Goal: Transaction & Acquisition: Purchase product/service

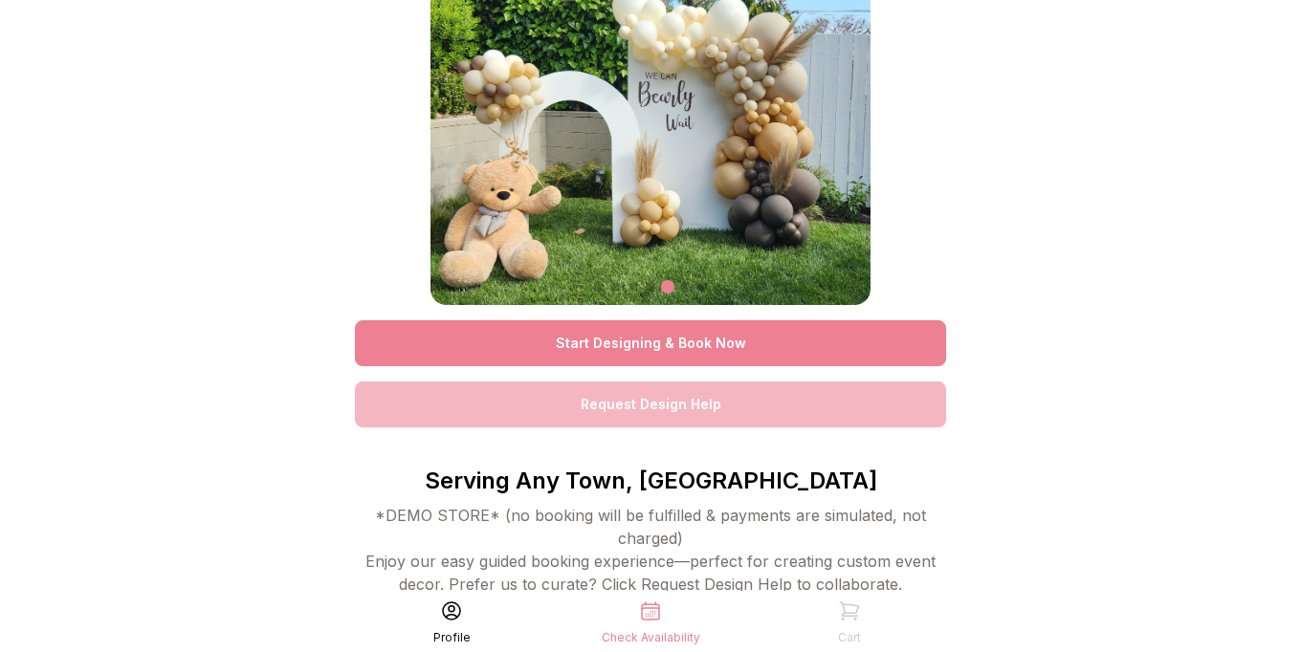
scroll to position [126, 0]
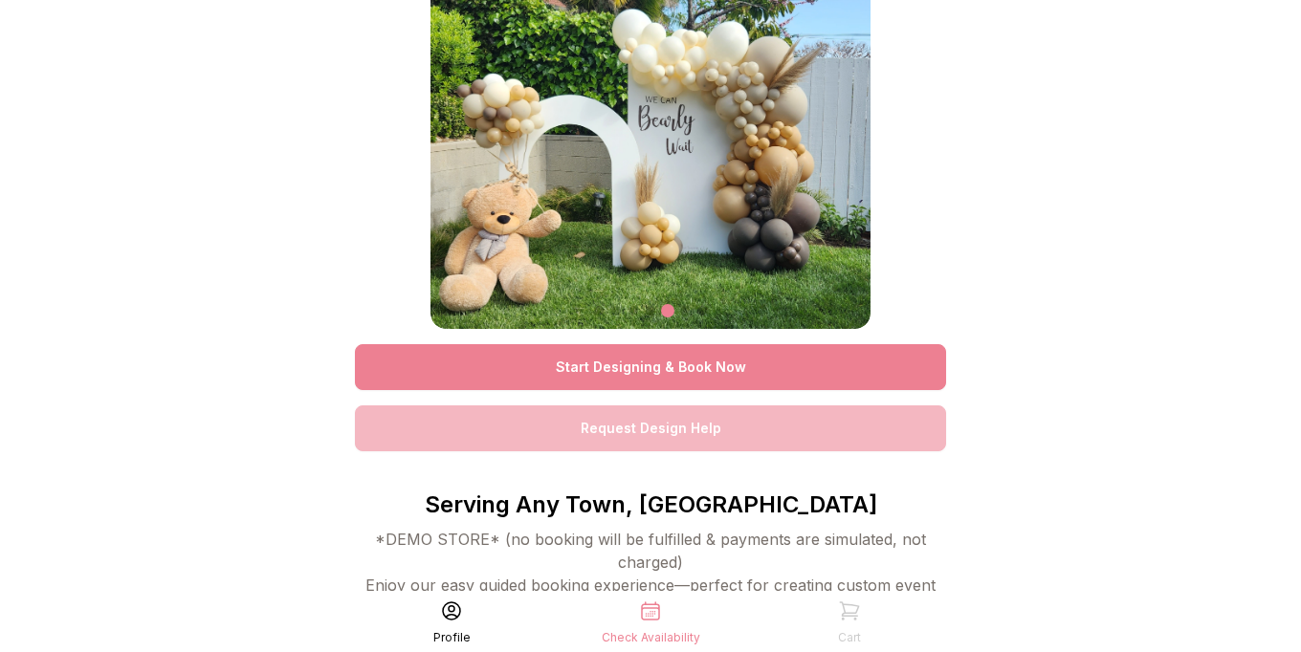
click at [656, 373] on link "Start Designing & Book Now" at bounding box center [650, 367] width 591 height 46
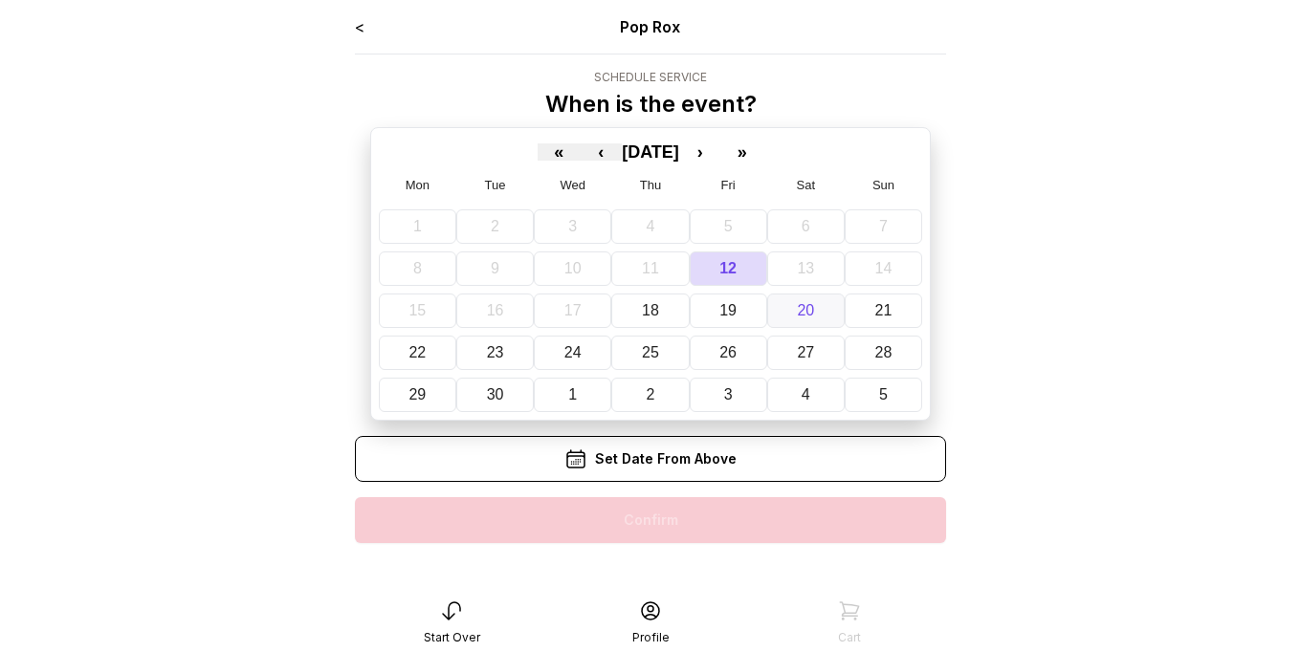
click at [797, 317] on abbr "20" at bounding box center [805, 310] width 17 height 16
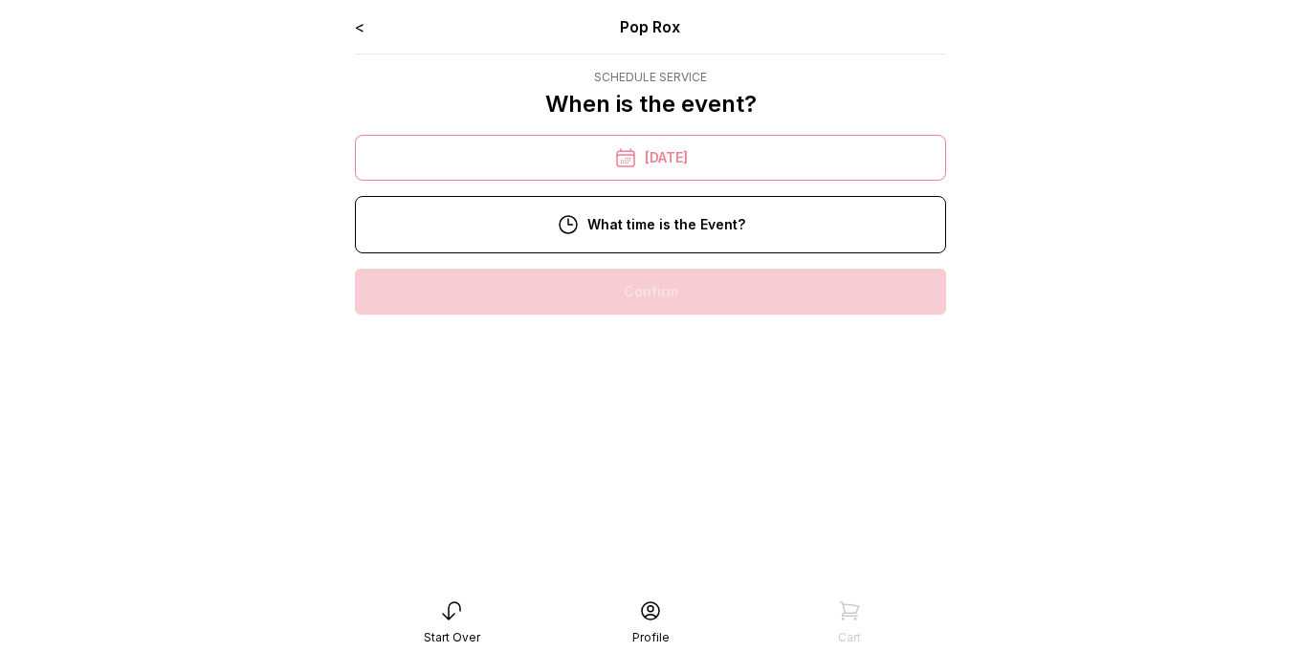
click at [690, 424] on div "12:00 pm" at bounding box center [650, 414] width 560 height 46
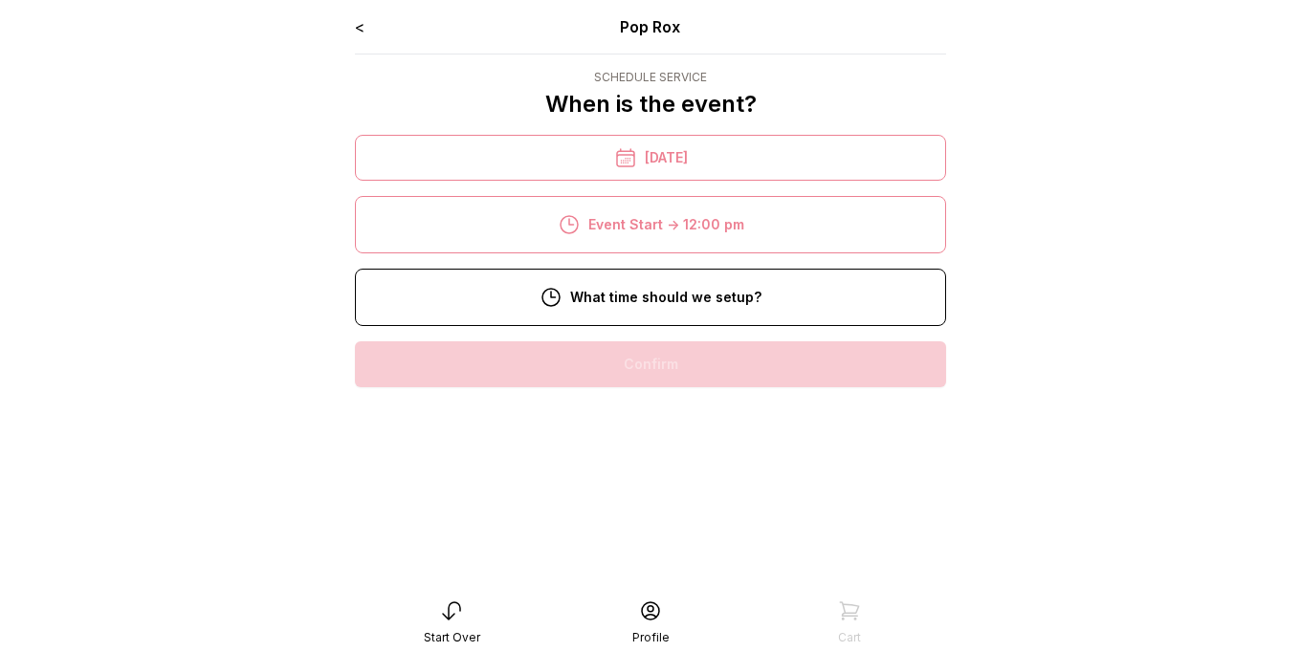
click at [648, 441] on div "9:00 am" at bounding box center [650, 426] width 560 height 46
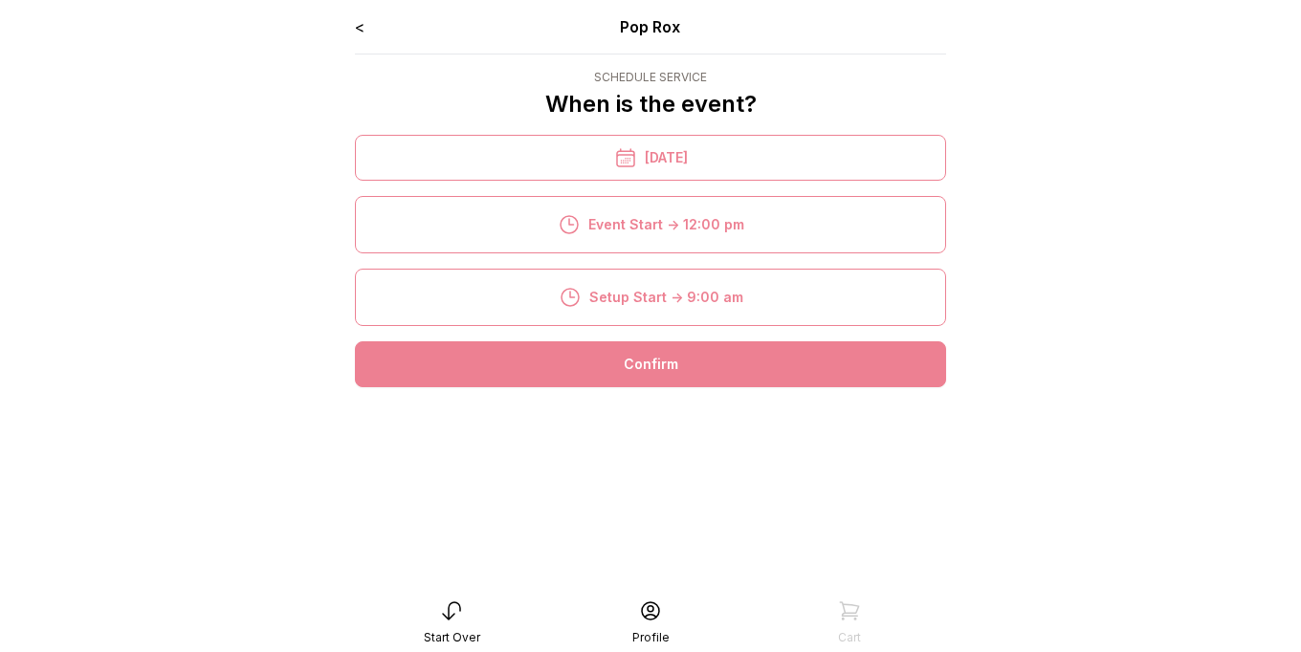
click at [641, 387] on div "Confirm" at bounding box center [650, 364] width 591 height 46
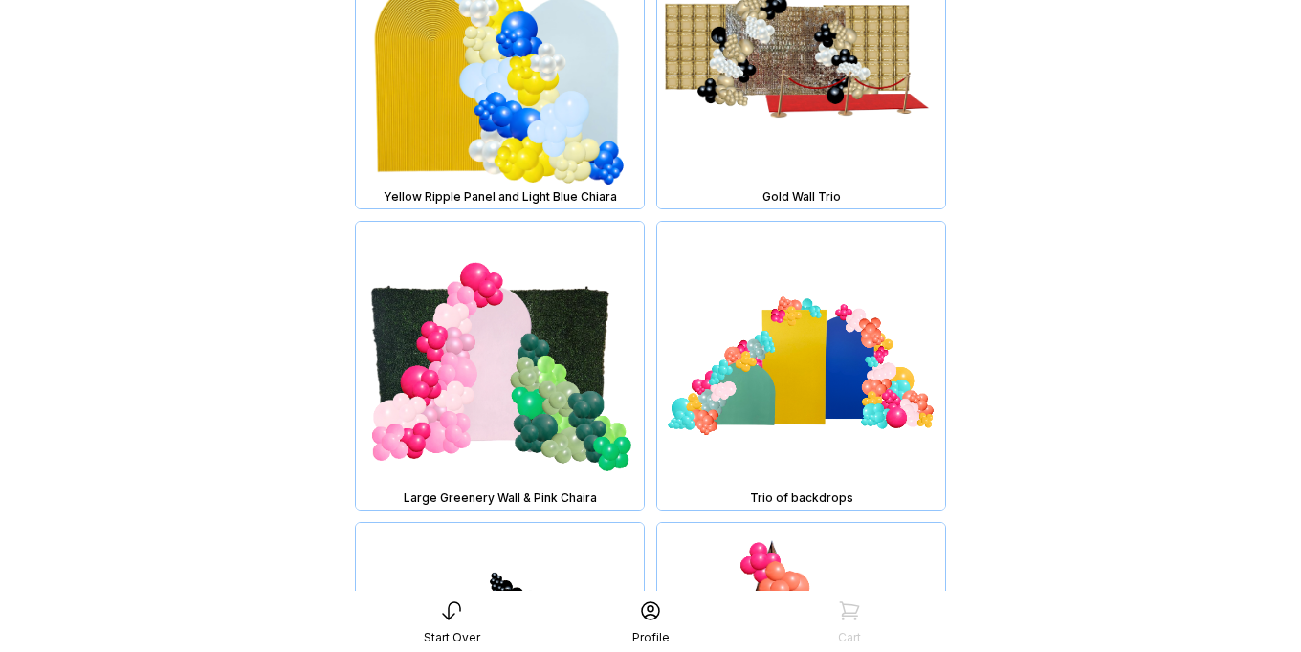
scroll to position [3921, 0]
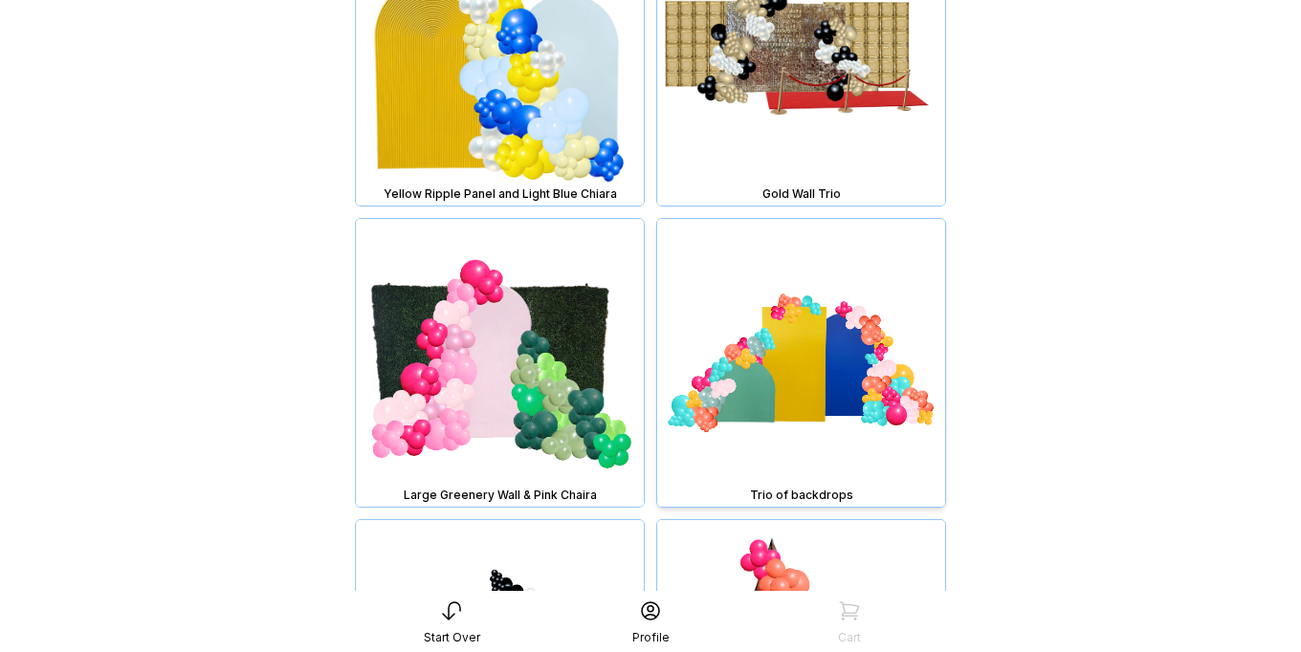
click at [829, 394] on img at bounding box center [801, 363] width 288 height 288
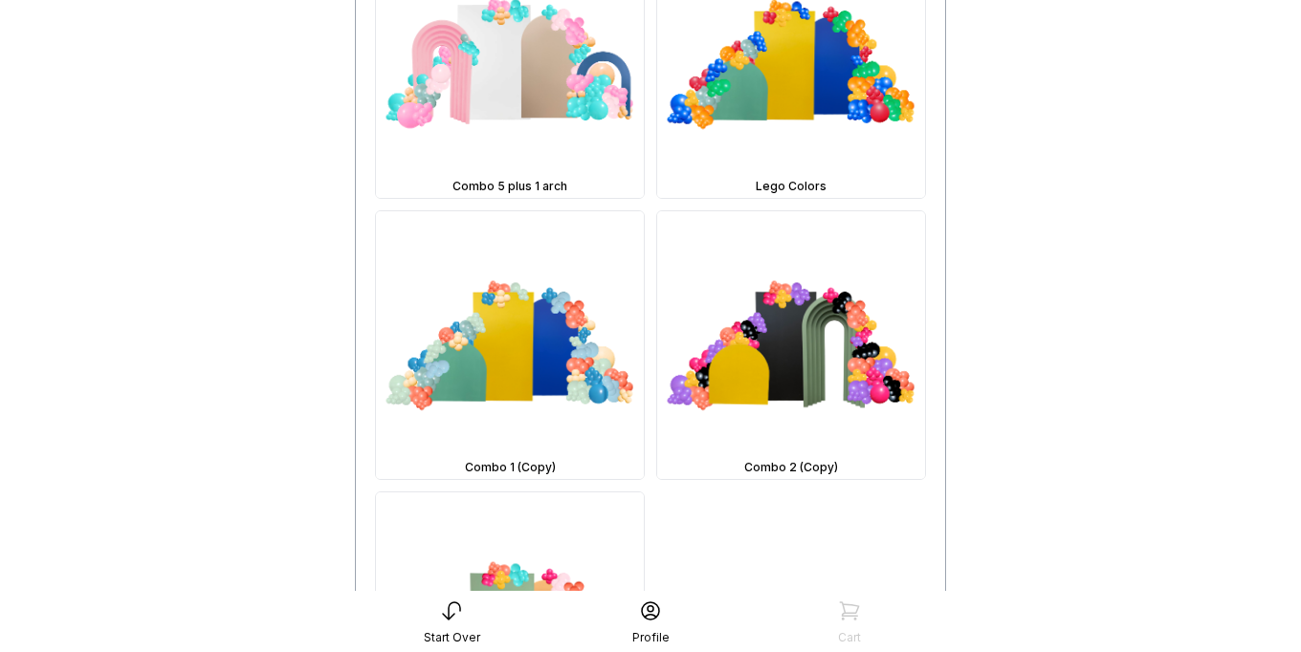
scroll to position [1225, 0]
click at [824, 384] on img at bounding box center [791, 344] width 268 height 268
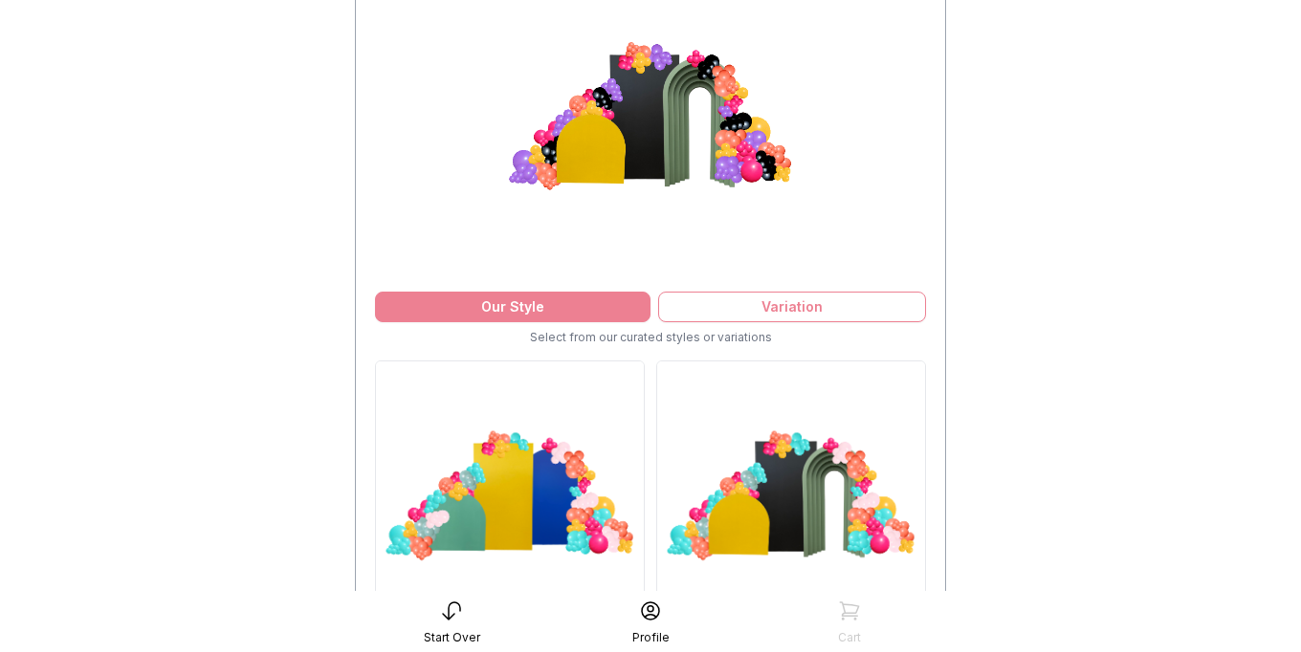
scroll to position [239, 0]
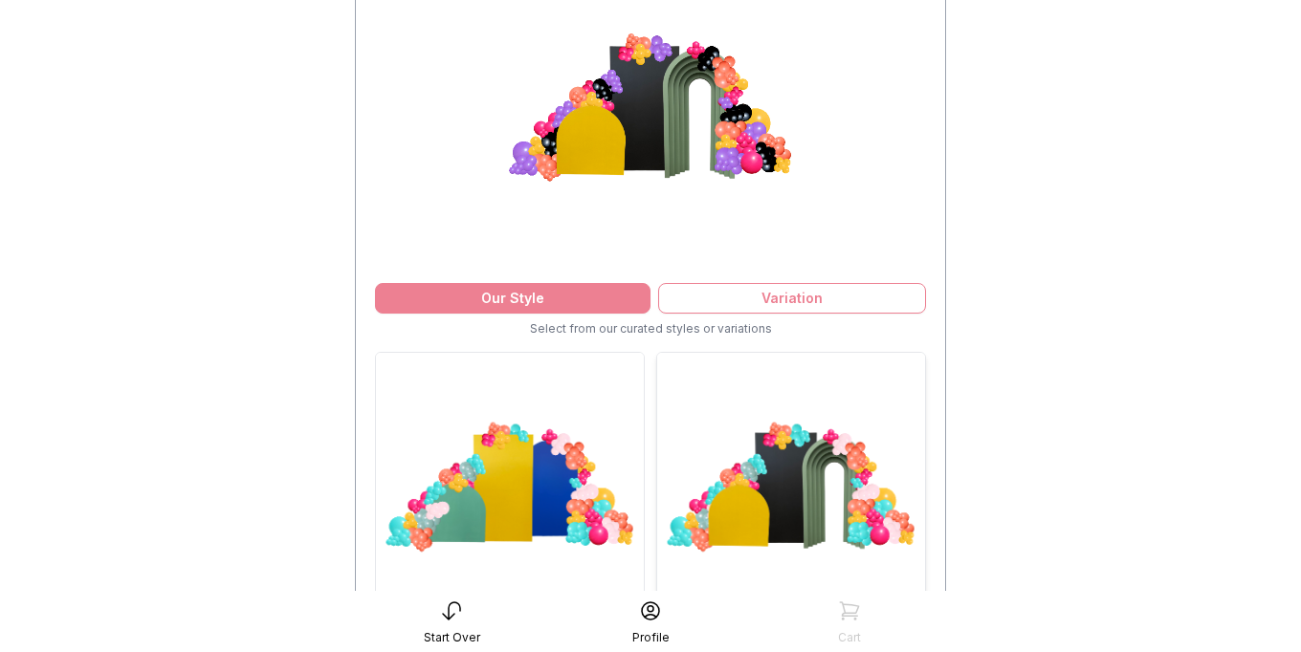
click at [770, 496] on img at bounding box center [791, 487] width 268 height 268
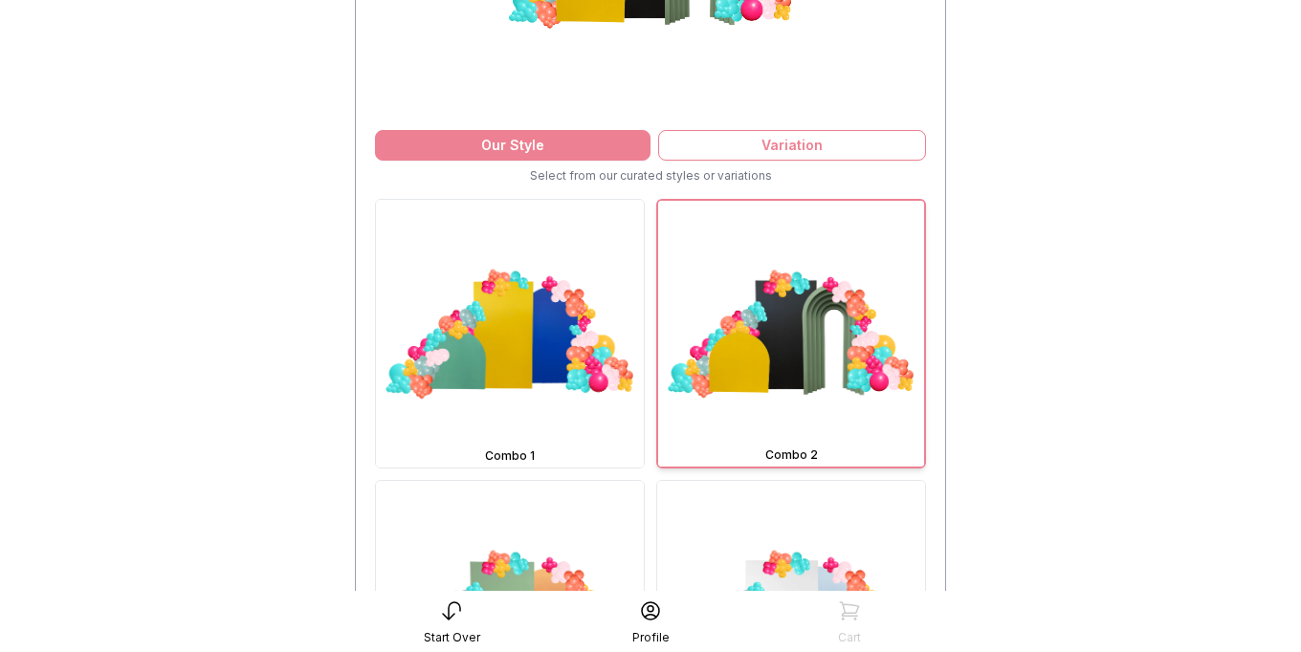
scroll to position [400, 0]
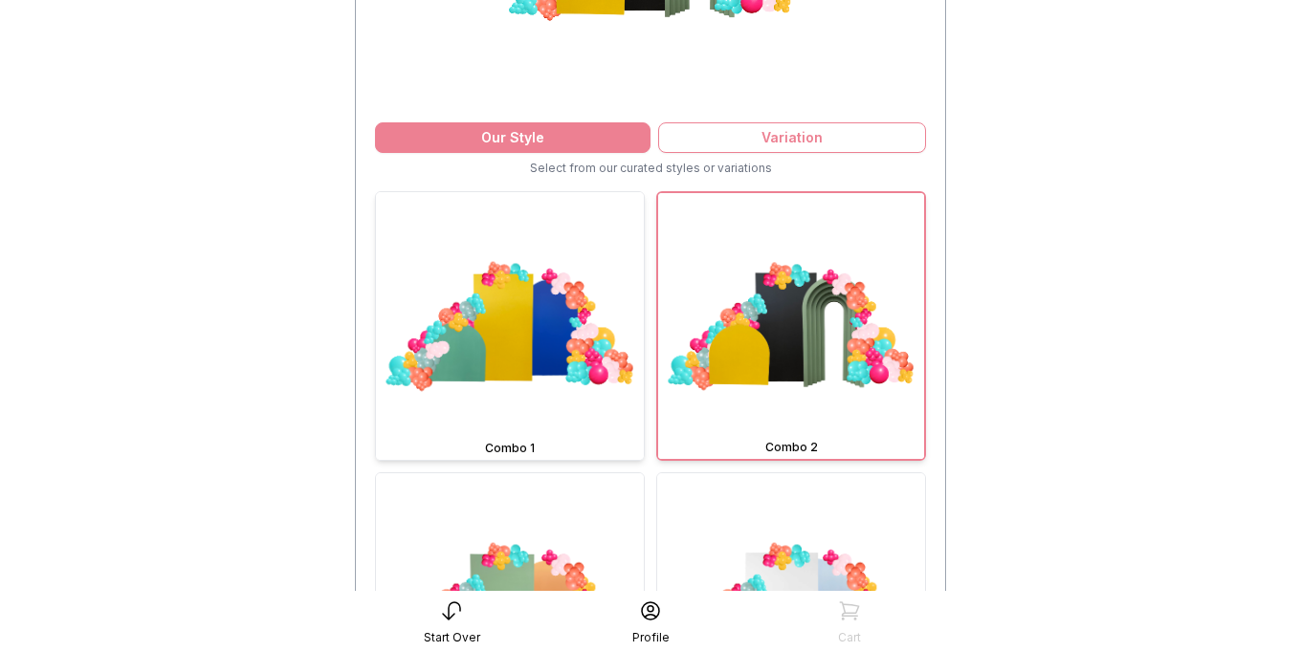
click at [563, 391] on img at bounding box center [510, 326] width 268 height 268
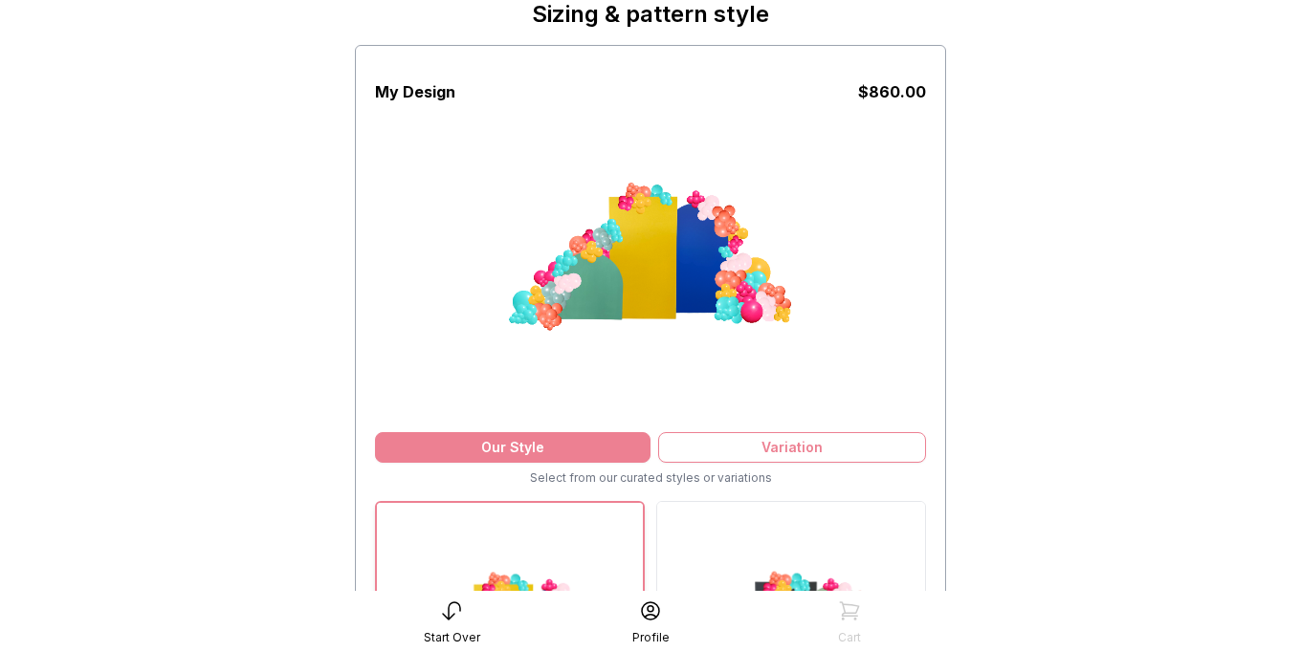
scroll to position [142, 0]
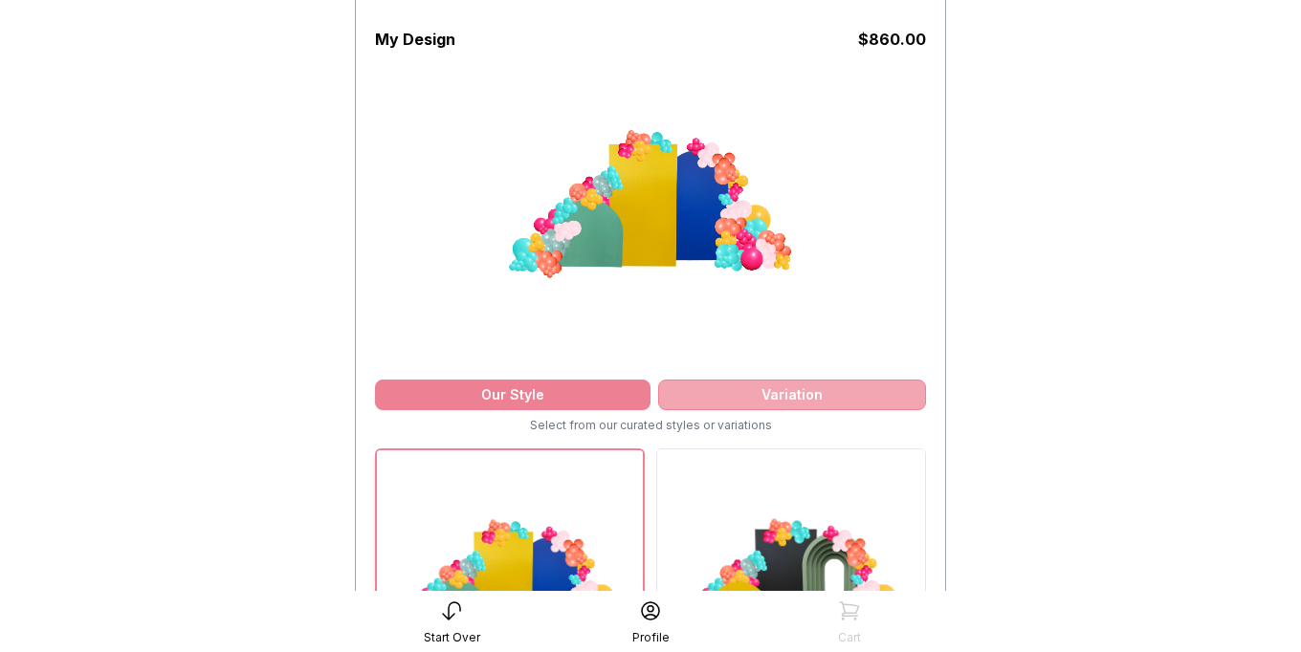
click at [857, 398] on div "Variation" at bounding box center [792, 395] width 268 height 31
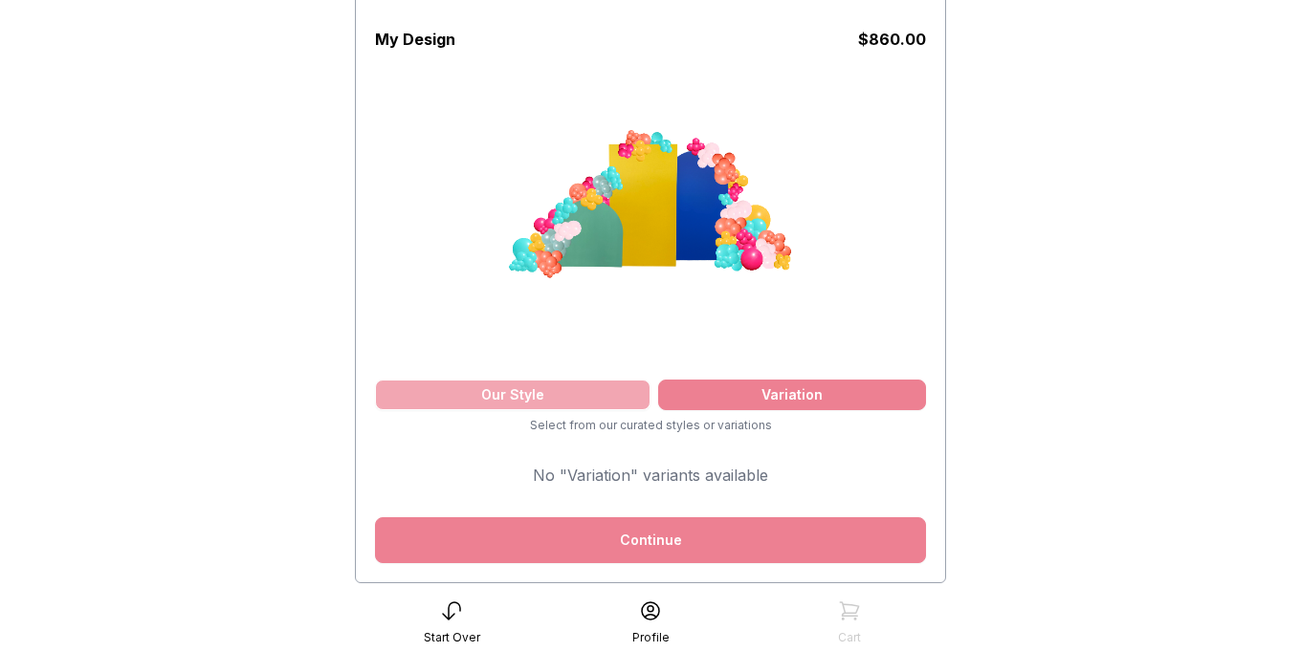
click at [576, 390] on div "Our Style" at bounding box center [512, 395] width 275 height 31
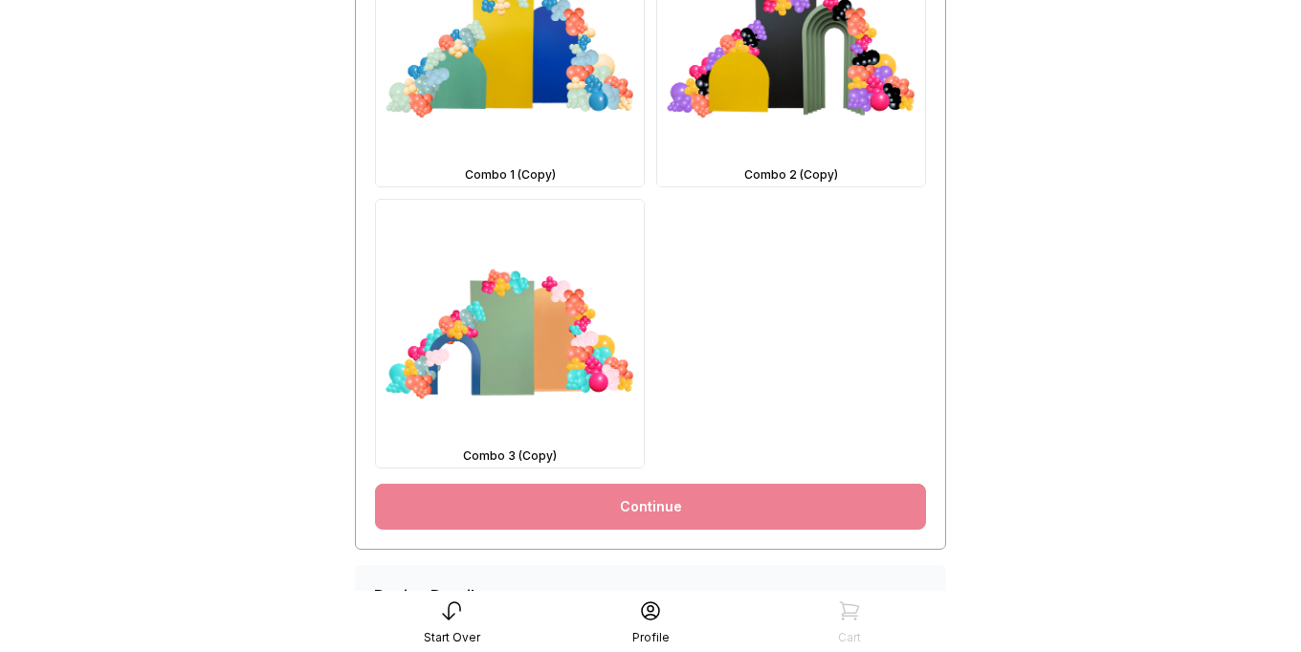
scroll to position [1640, 0]
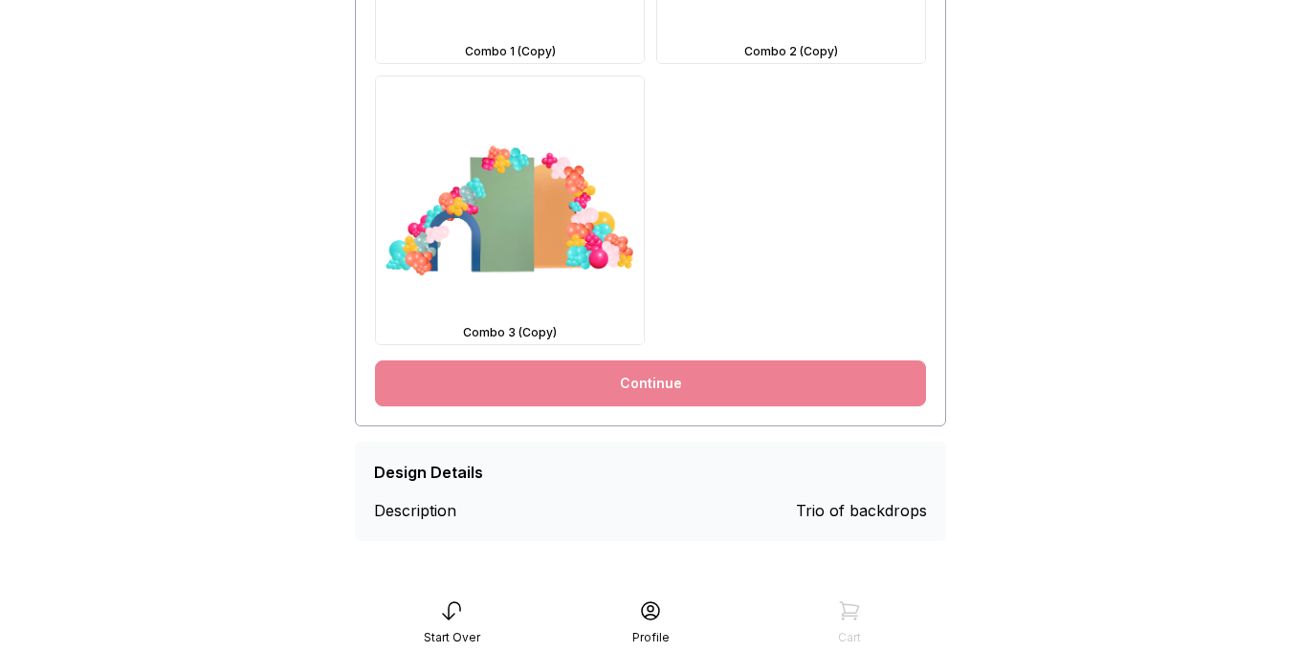
click at [828, 396] on link "Continue" at bounding box center [650, 384] width 551 height 46
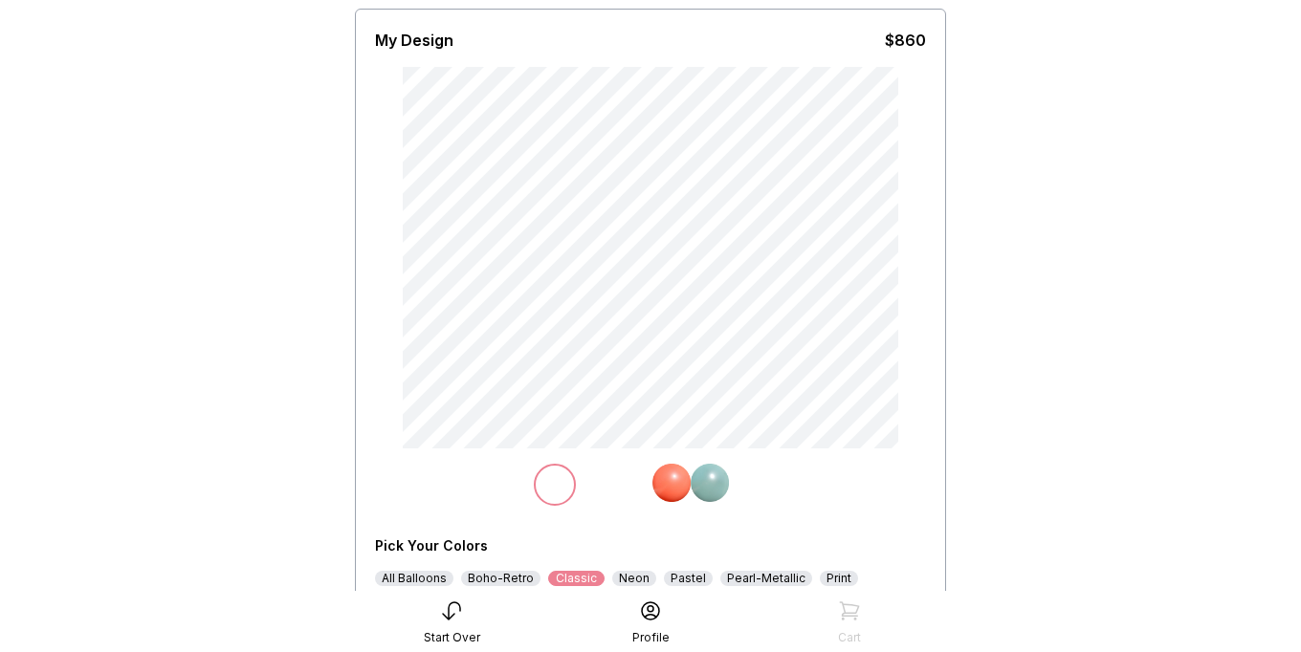
scroll to position [155, 0]
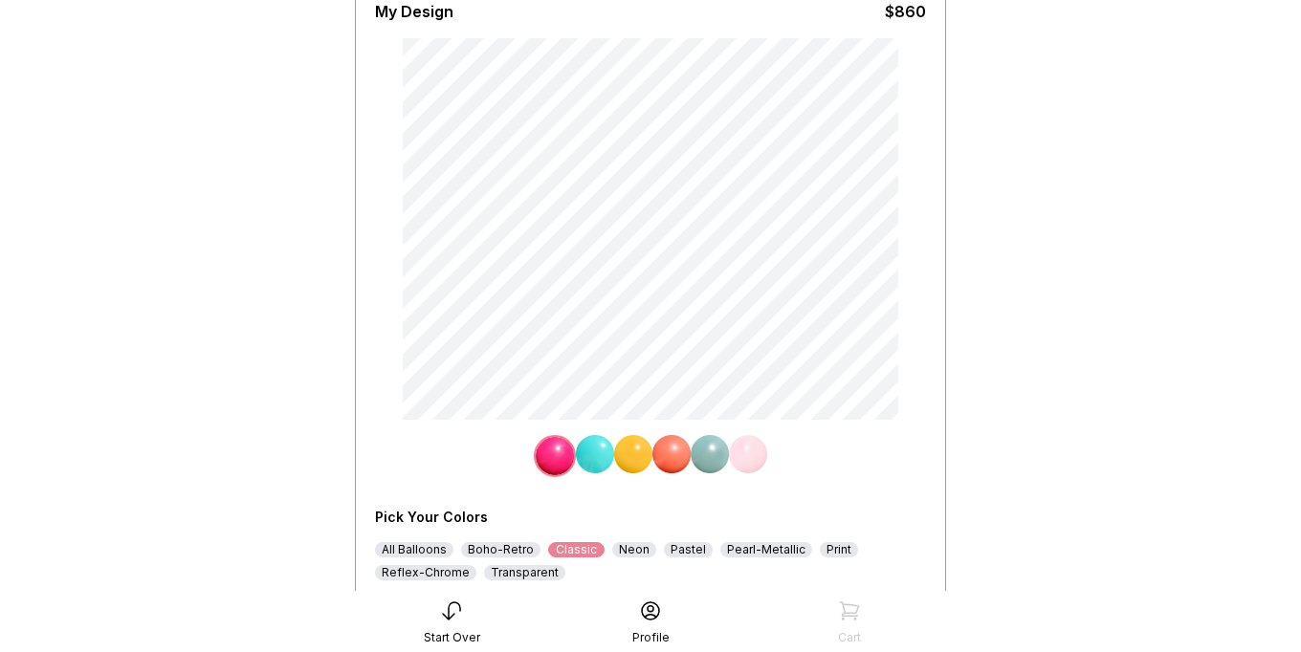
click at [594, 460] on img at bounding box center [595, 454] width 38 height 38
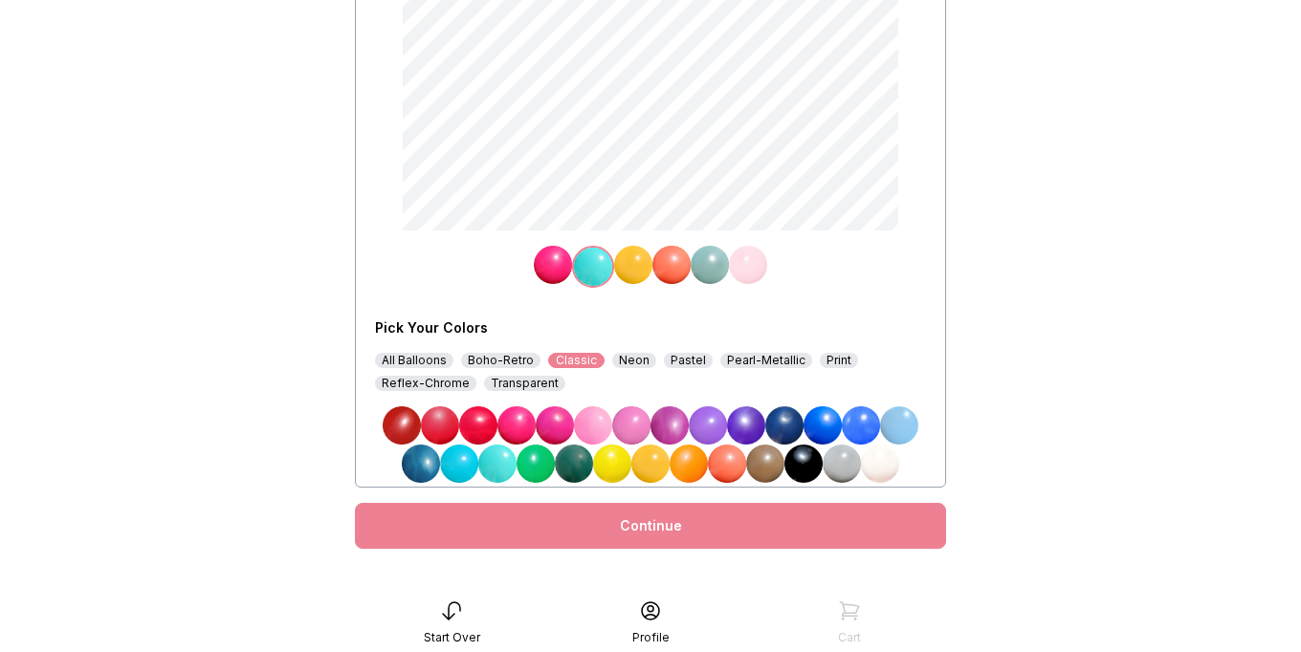
scroll to position [367, 0]
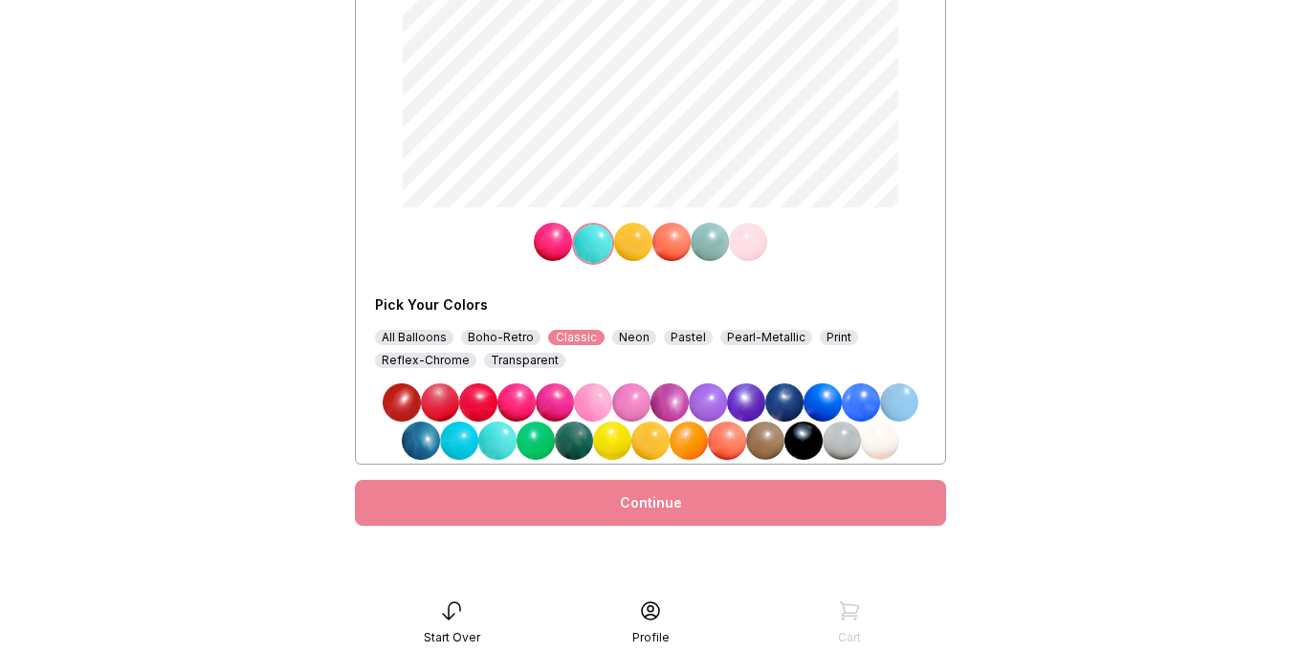
click at [749, 409] on img at bounding box center [746, 402] width 38 height 38
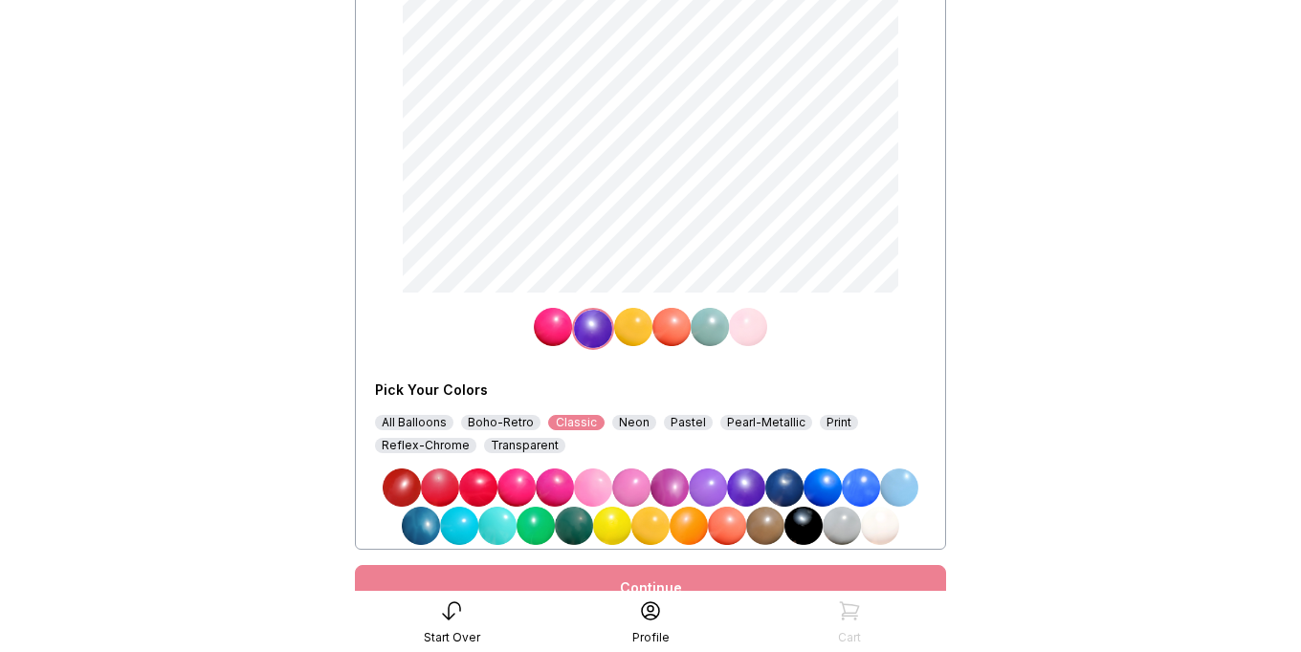
scroll to position [281, 0]
click at [631, 481] on img at bounding box center [631, 489] width 38 height 38
click at [637, 336] on img at bounding box center [633, 328] width 38 height 38
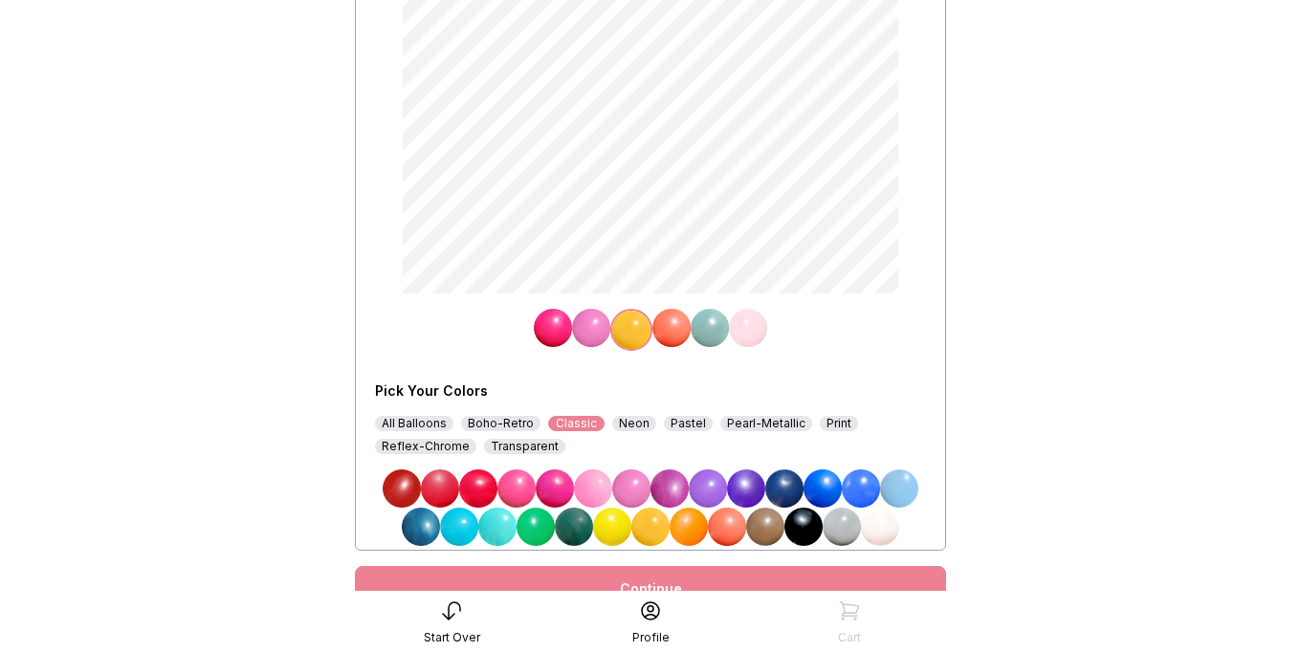
click at [525, 494] on img at bounding box center [516, 489] width 38 height 38
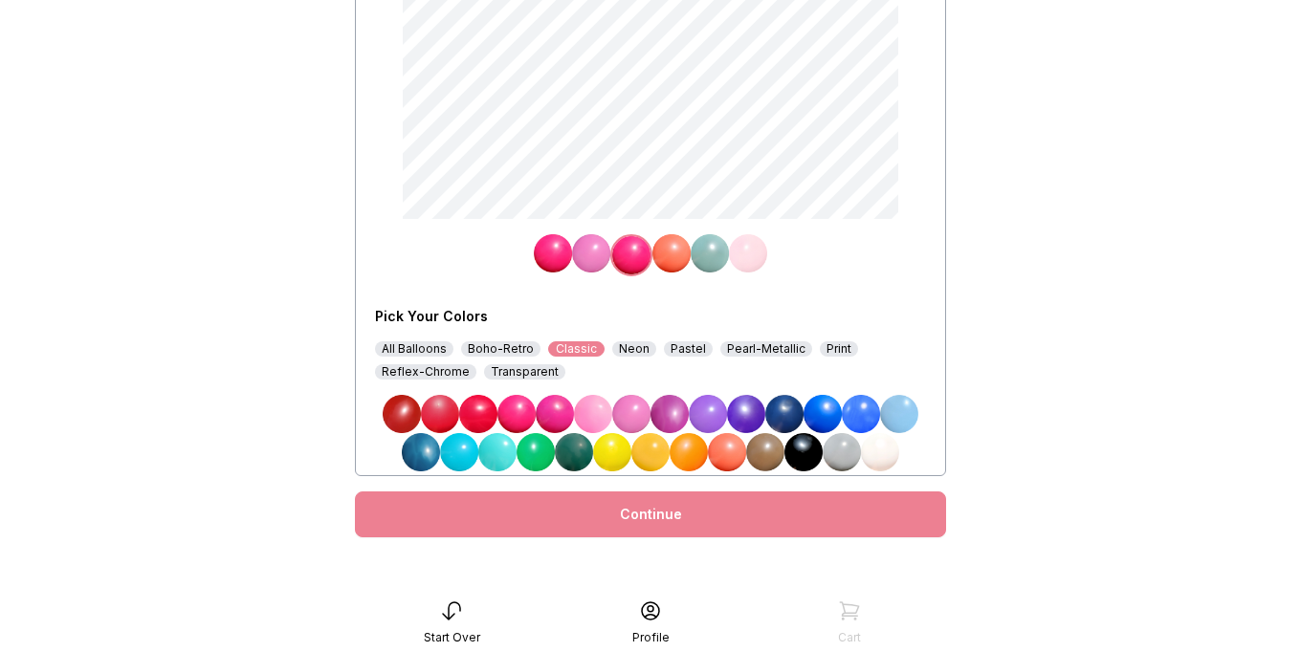
scroll to position [359, 0]
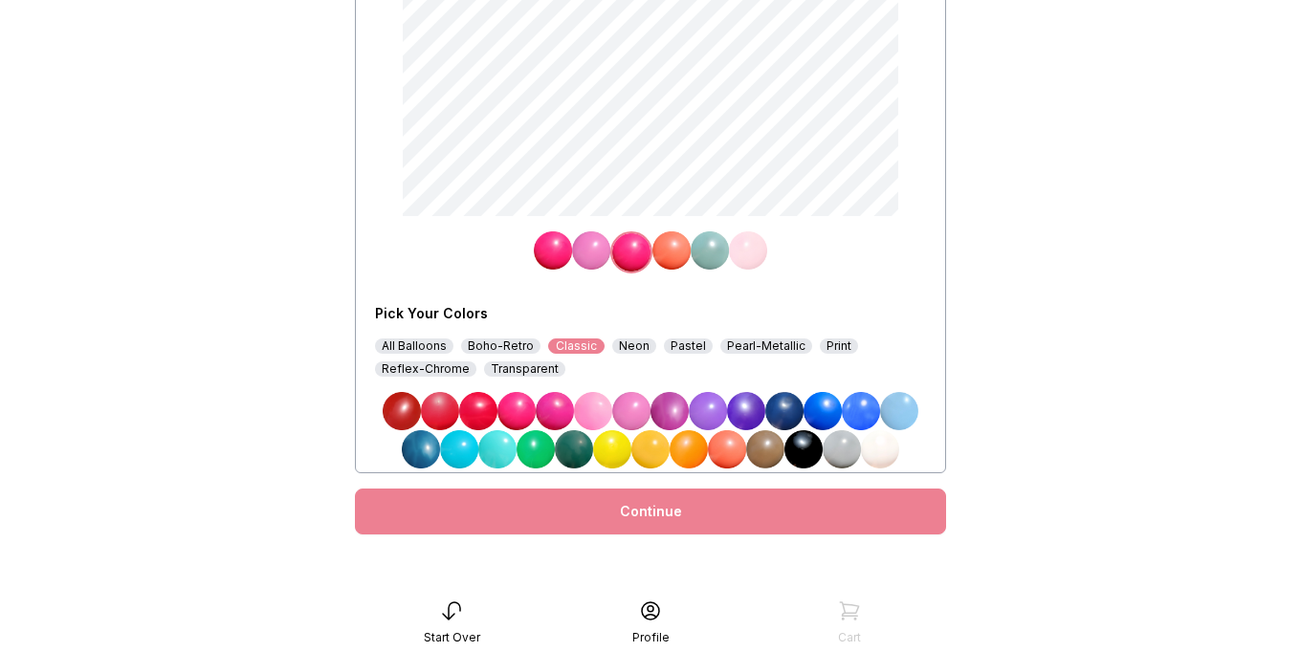
click at [632, 346] on div "Neon" at bounding box center [634, 346] width 44 height 15
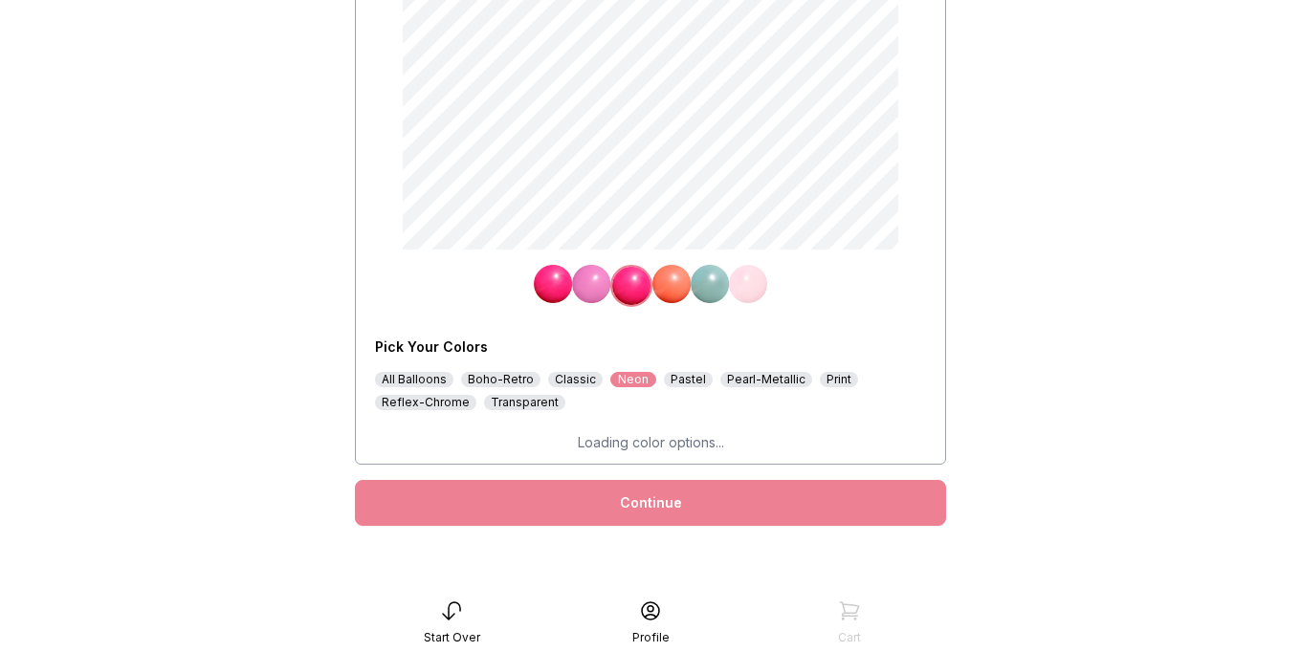
scroll to position [329, 0]
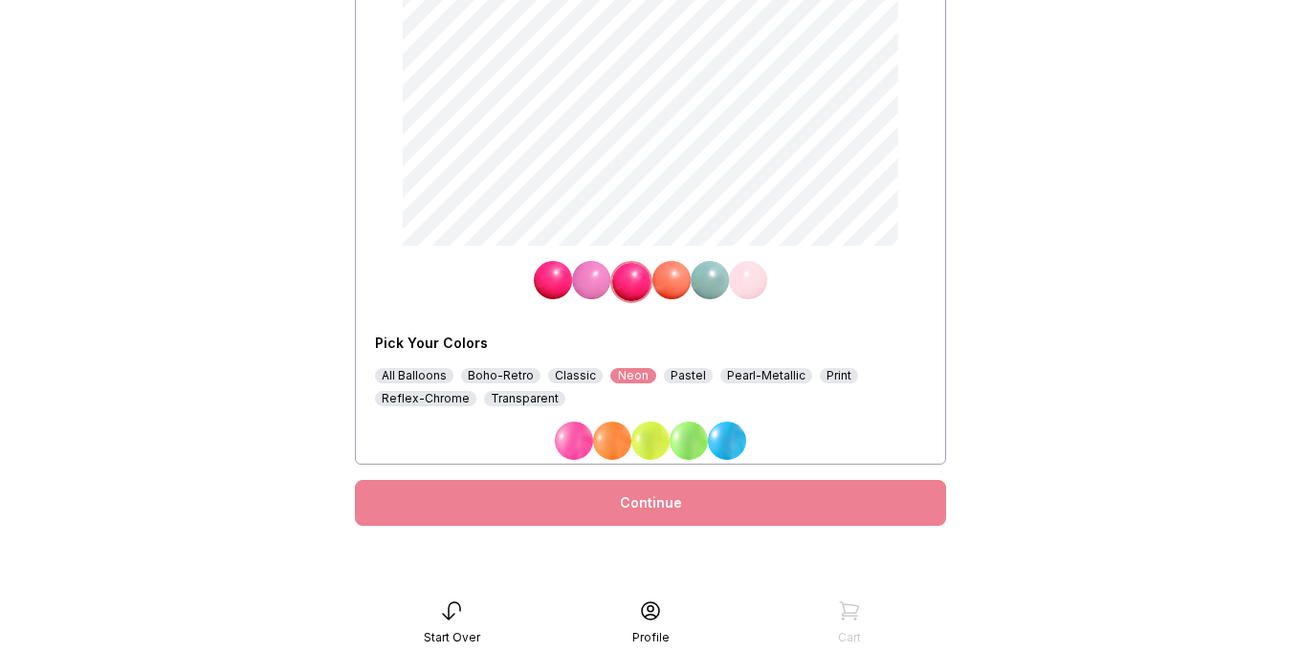
click at [678, 376] on div "Pastel" at bounding box center [688, 375] width 49 height 15
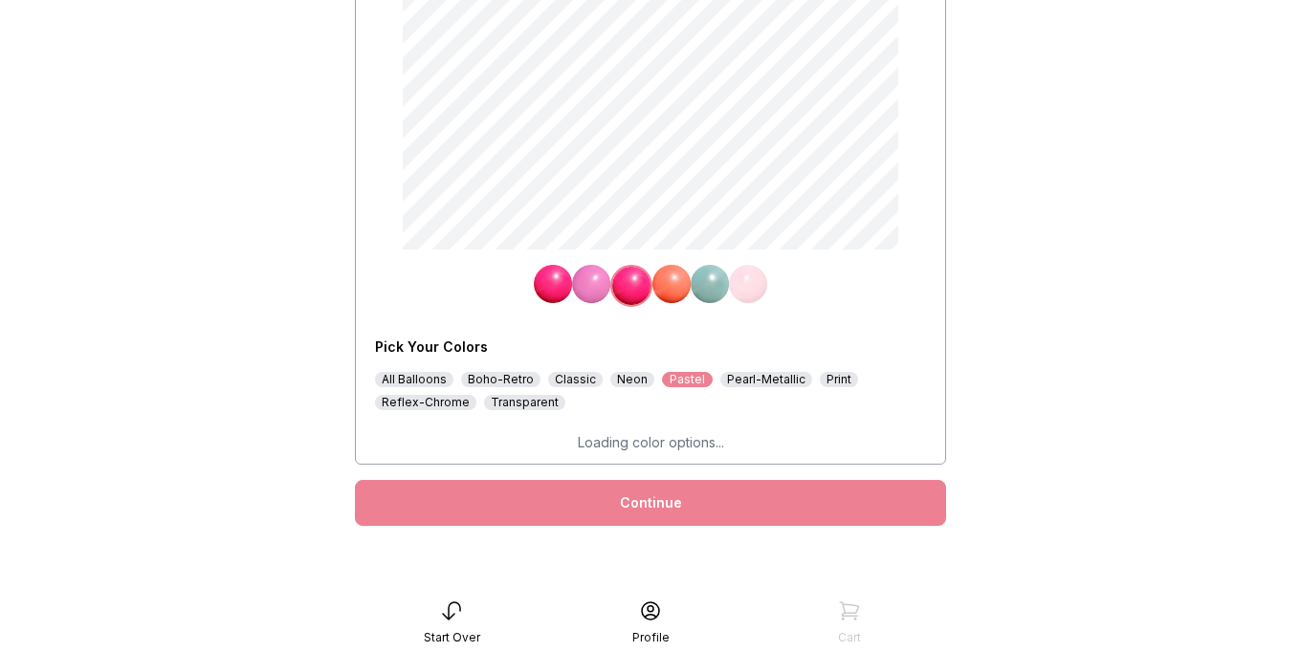
scroll to position [359, 0]
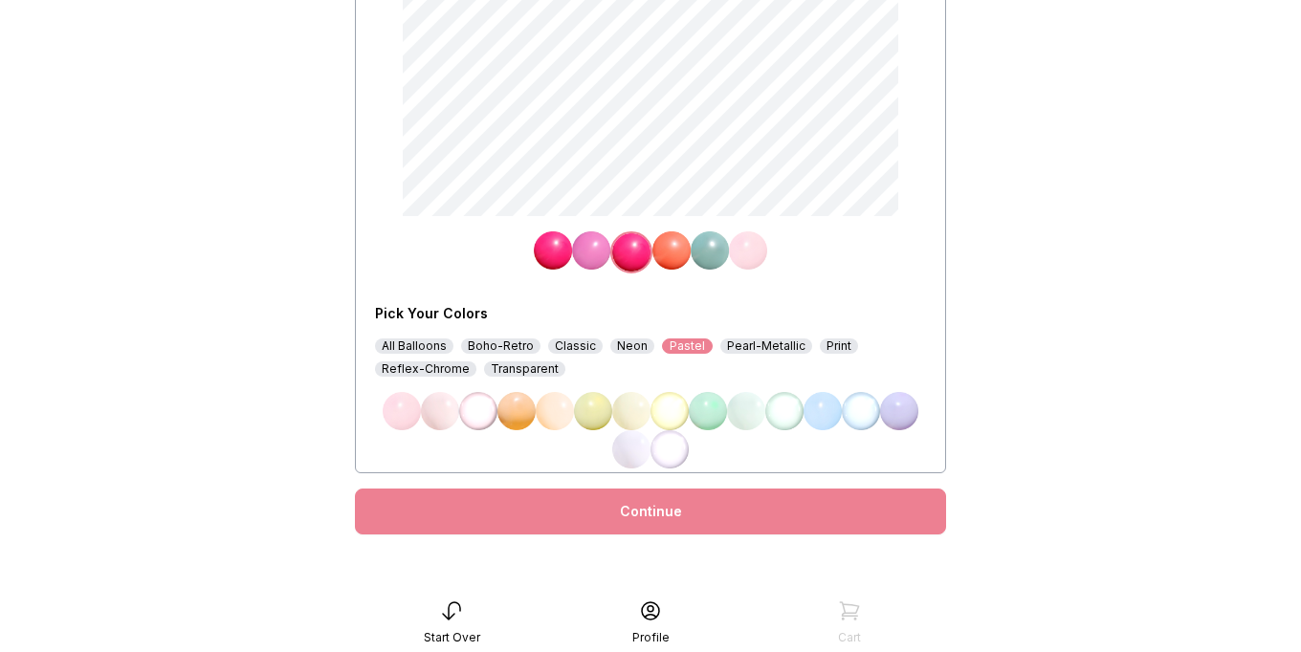
click at [756, 346] on div "Pearl-Metallic" at bounding box center [766, 346] width 92 height 15
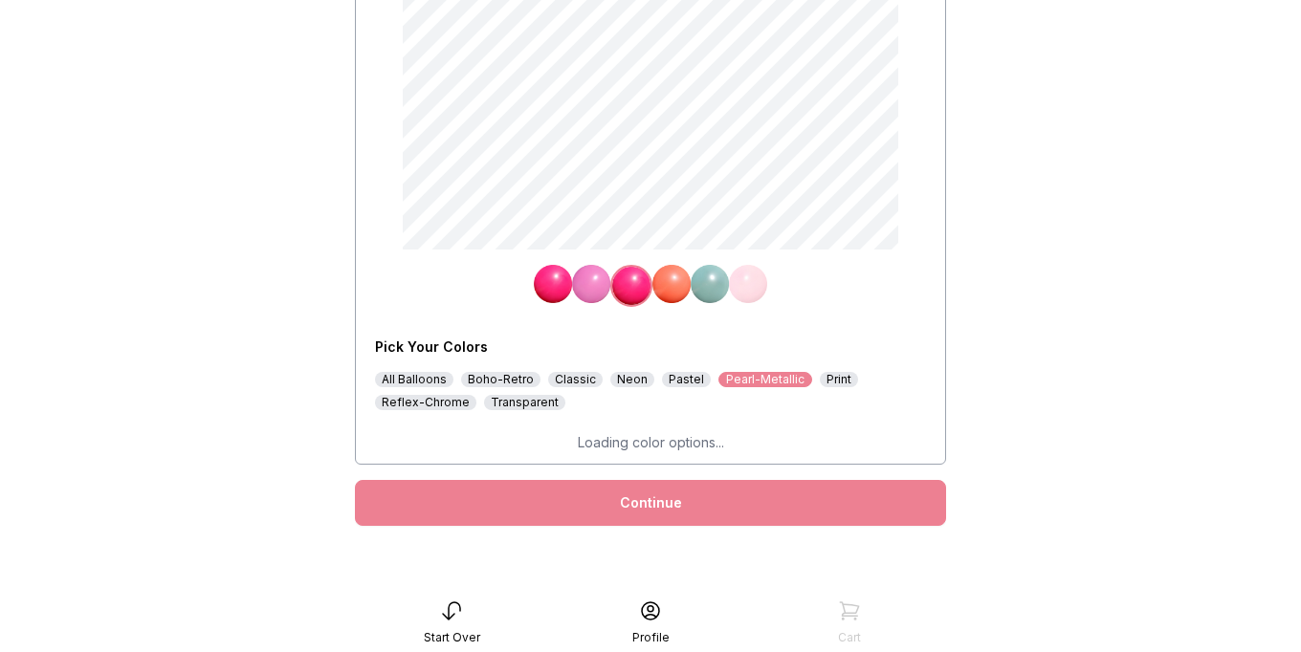
scroll to position [329, 0]
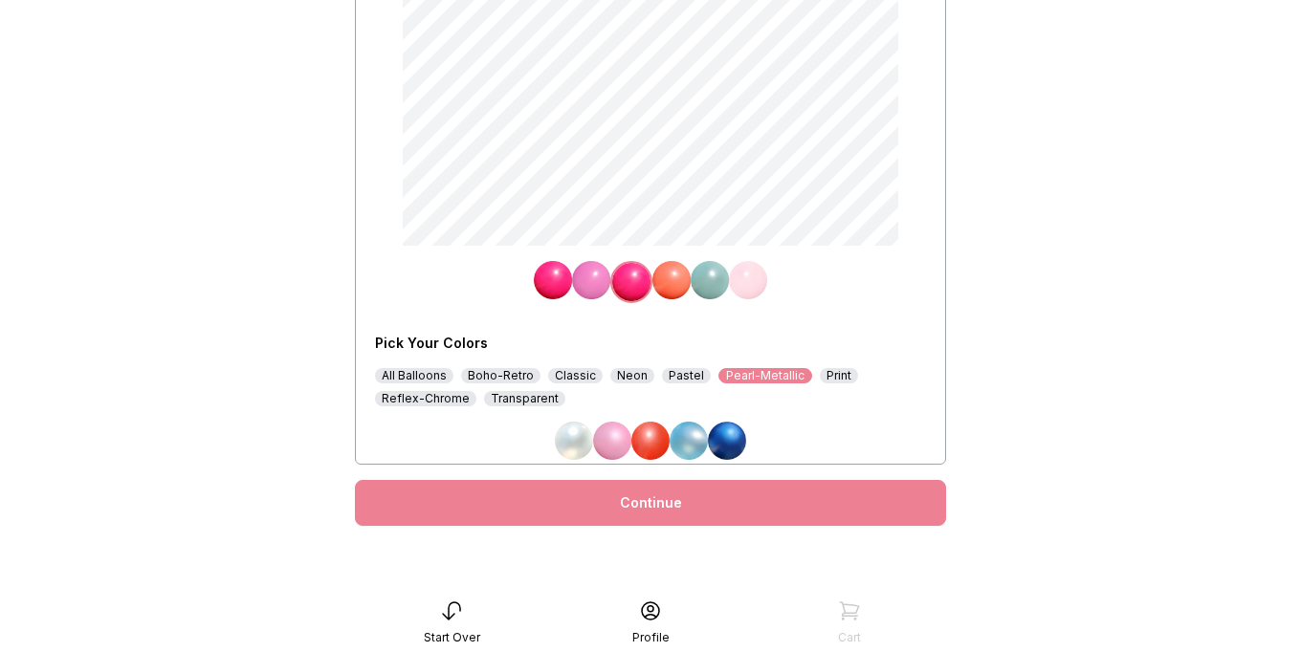
click at [823, 377] on div "Print" at bounding box center [839, 375] width 38 height 15
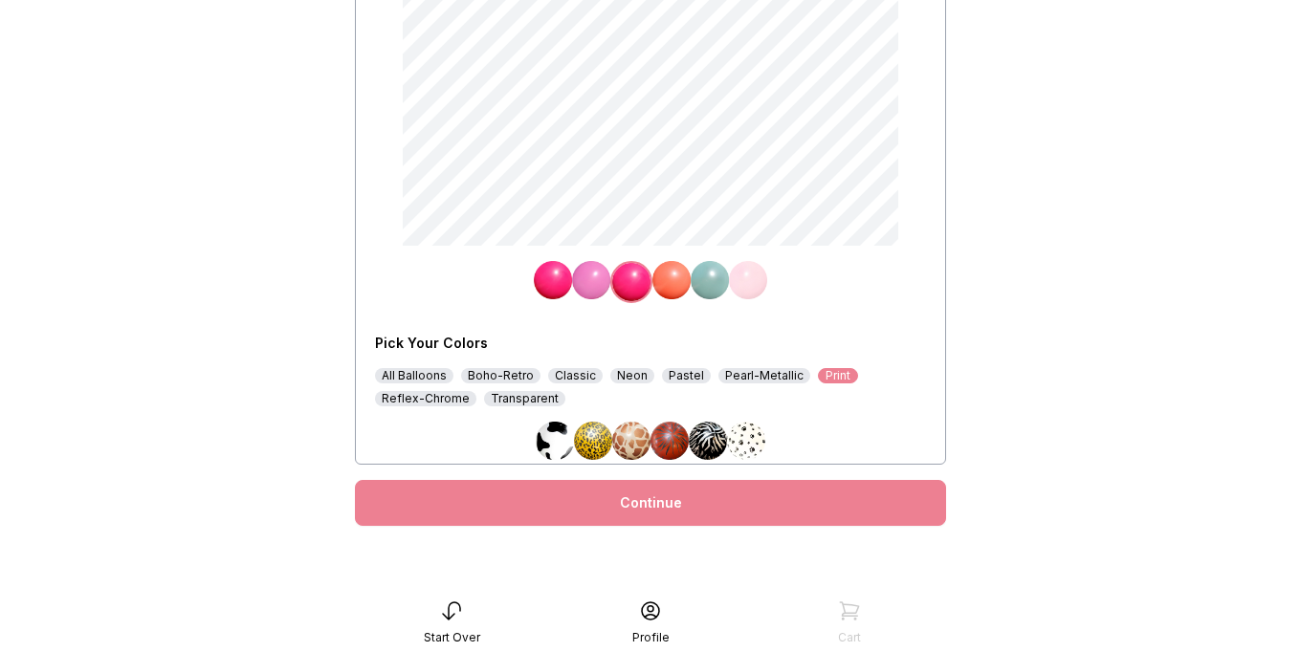
click at [423, 401] on div "Reflex-Chrome" at bounding box center [425, 398] width 101 height 15
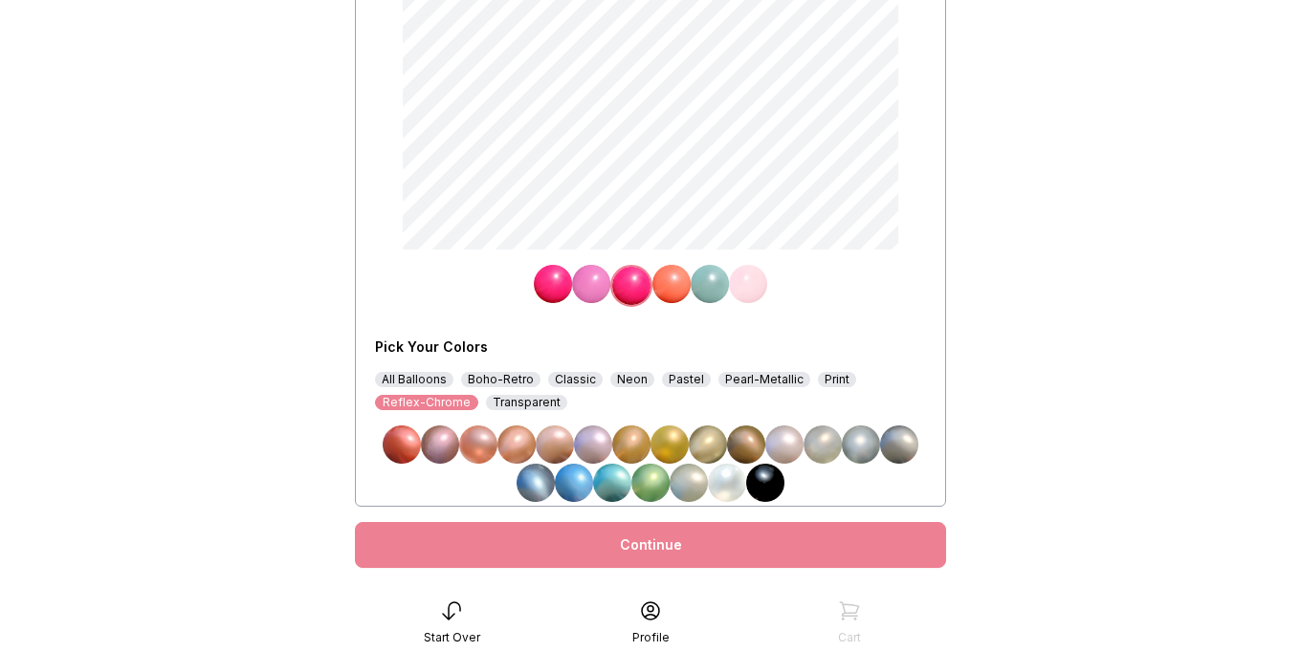
scroll to position [359, 0]
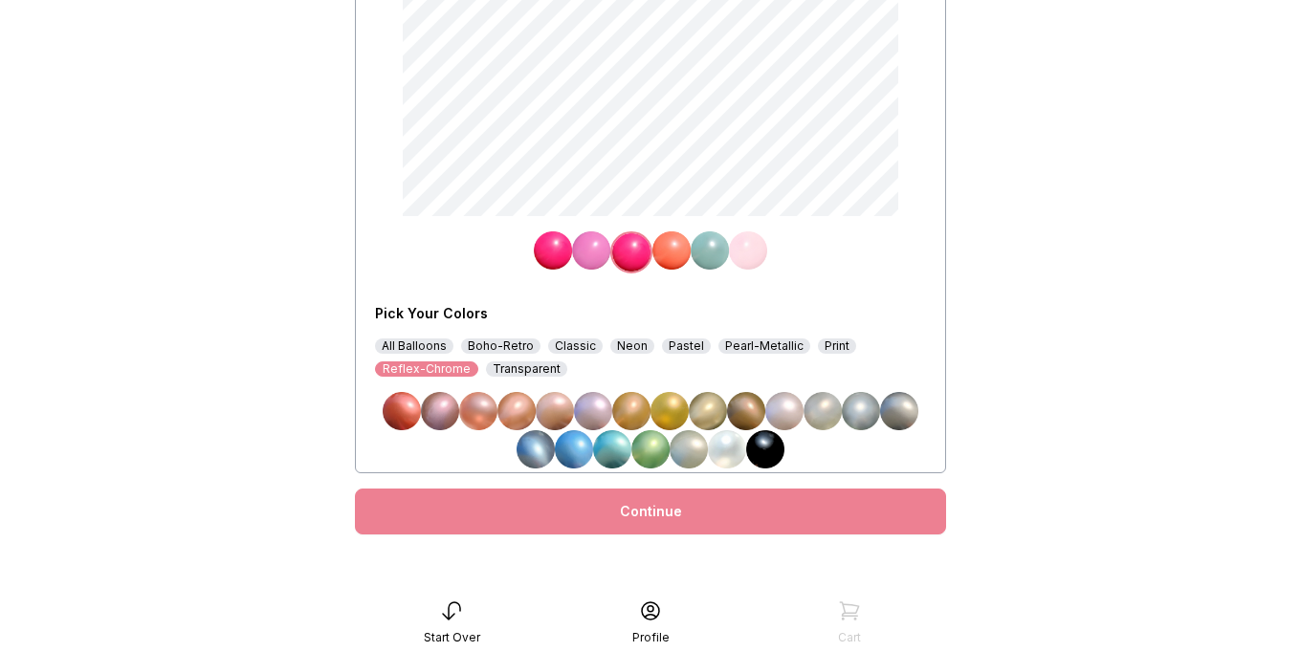
click at [538, 525] on div "Continue" at bounding box center [650, 512] width 591 height 46
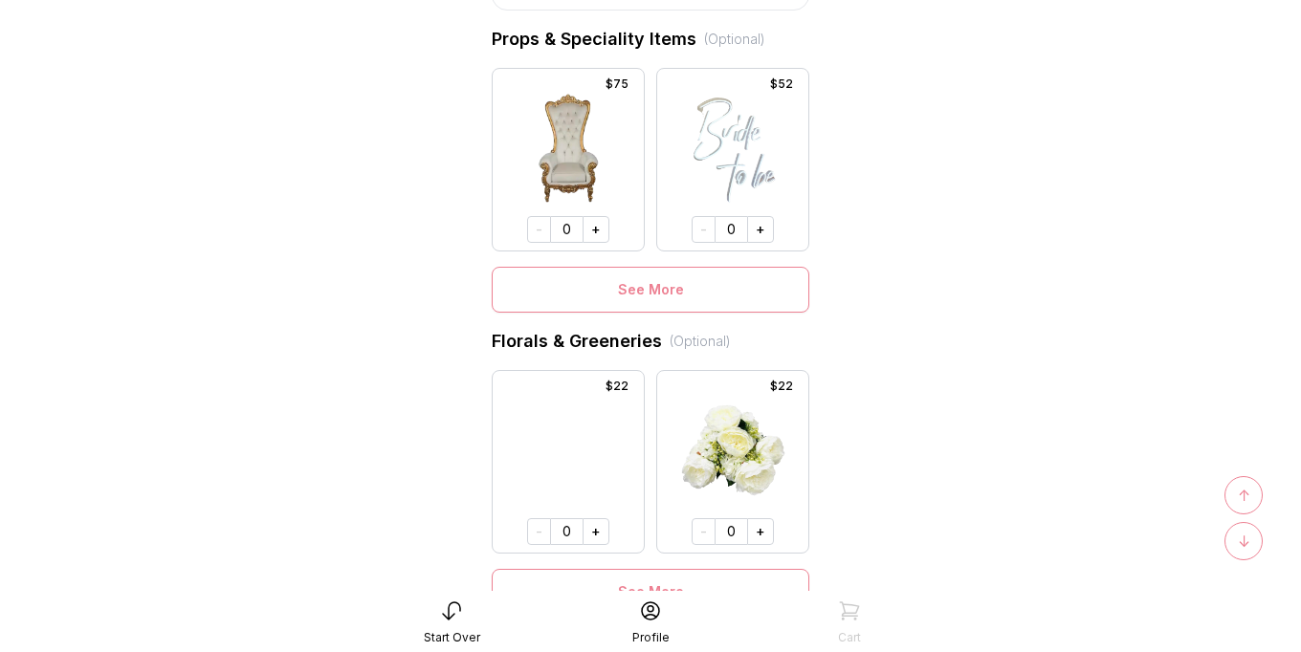
scroll to position [951, 0]
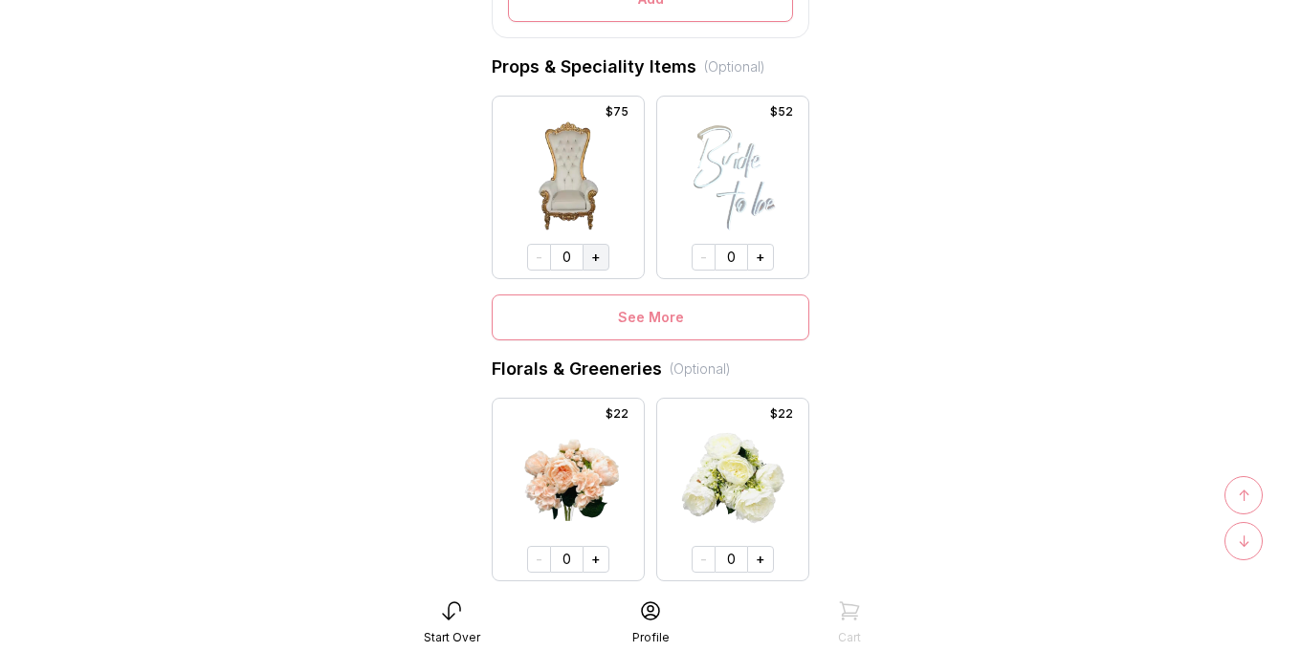
click at [604, 255] on button "+" at bounding box center [595, 257] width 27 height 27
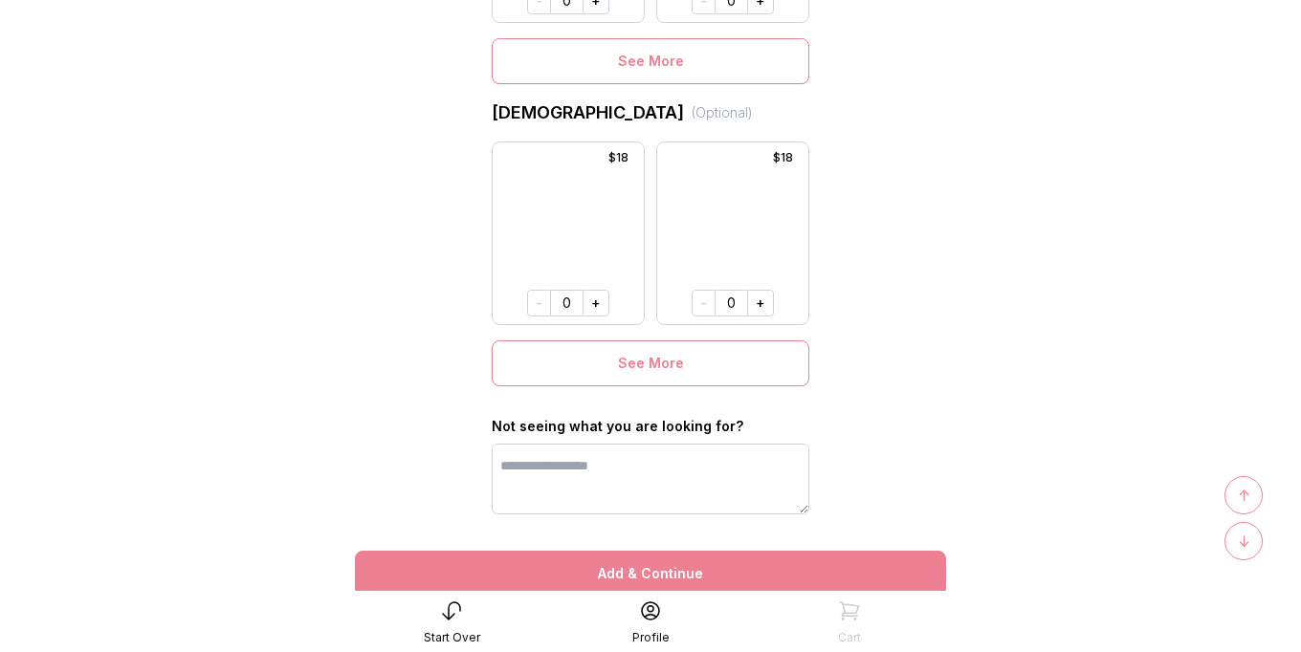
scroll to position [1531, 0]
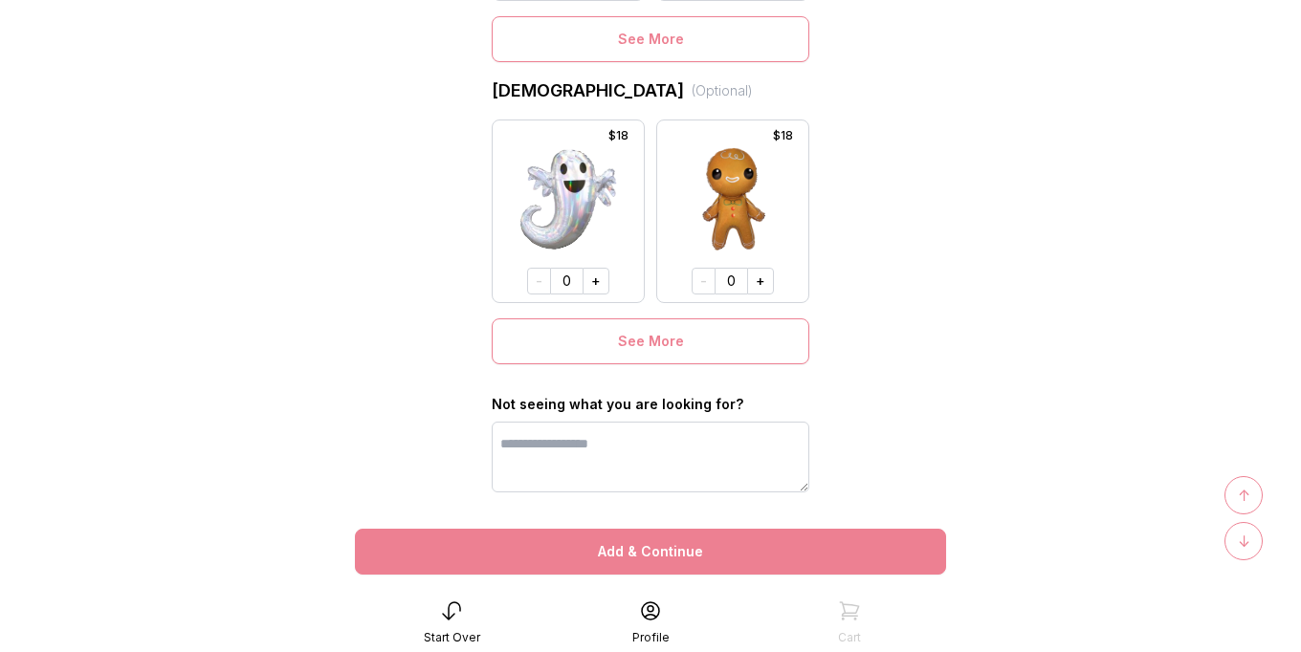
click at [771, 537] on button "Add & Continue" at bounding box center [650, 552] width 591 height 46
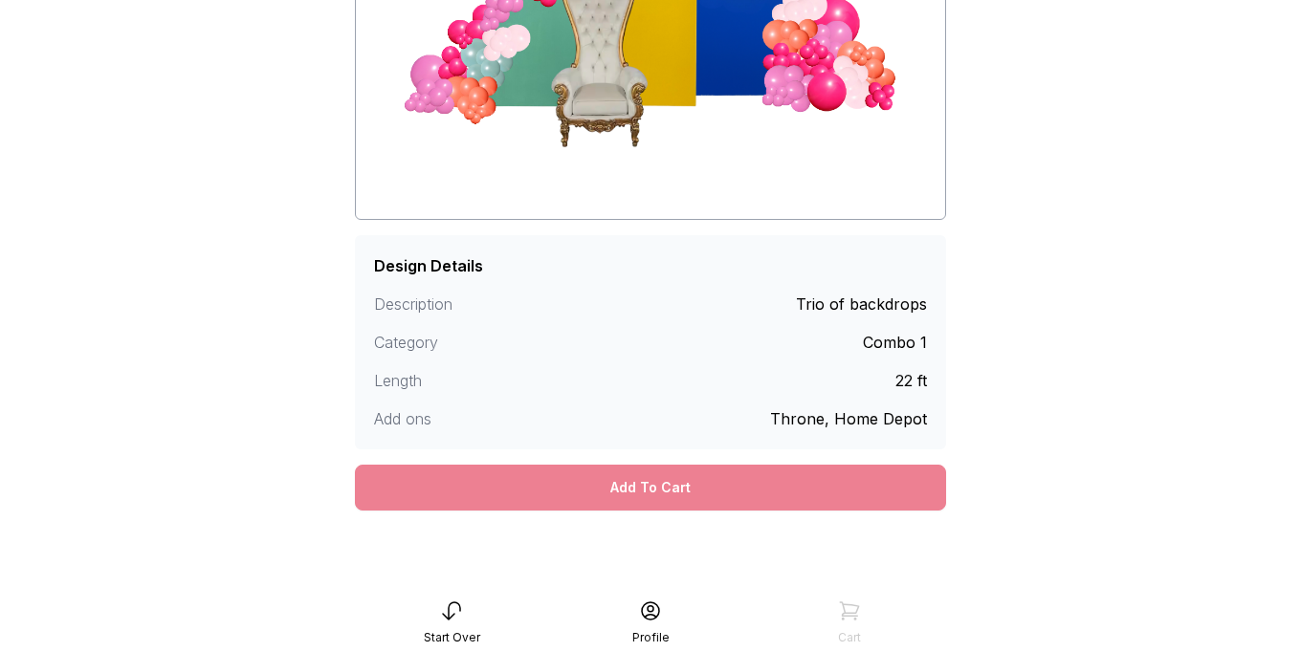
scroll to position [385, 0]
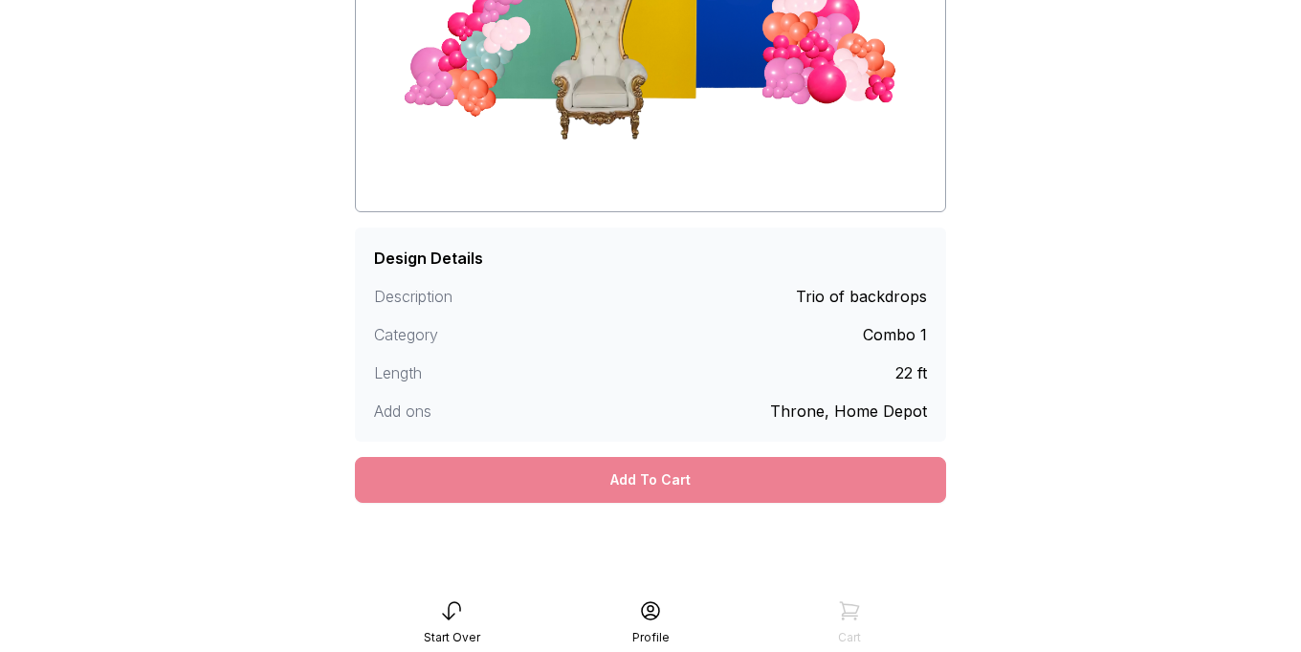
click at [901, 485] on div "Add To Cart" at bounding box center [650, 480] width 591 height 46
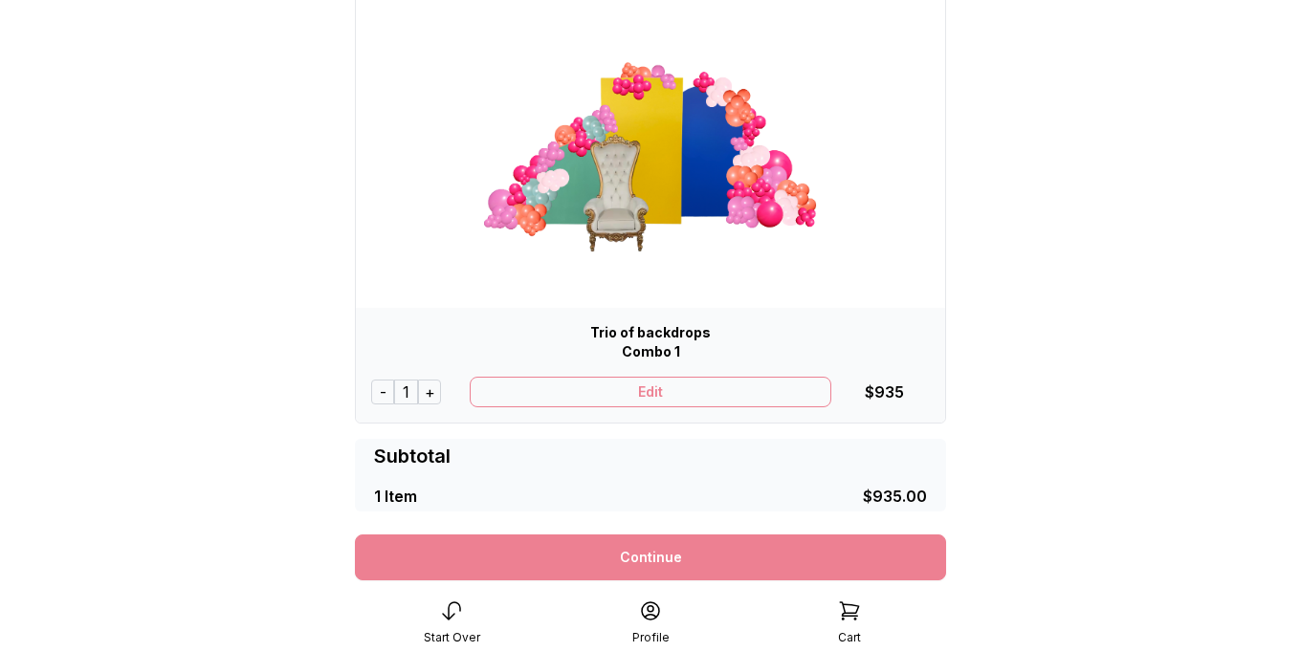
scroll to position [158, 0]
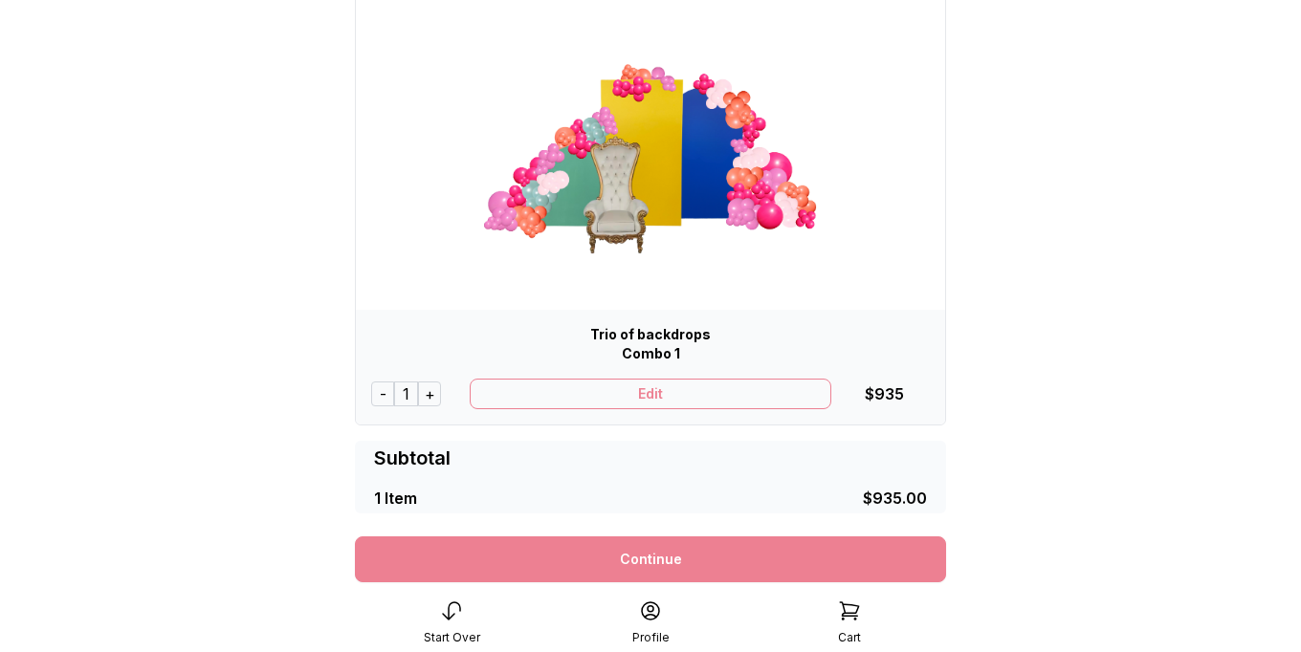
click at [898, 555] on link "Continue" at bounding box center [650, 560] width 591 height 46
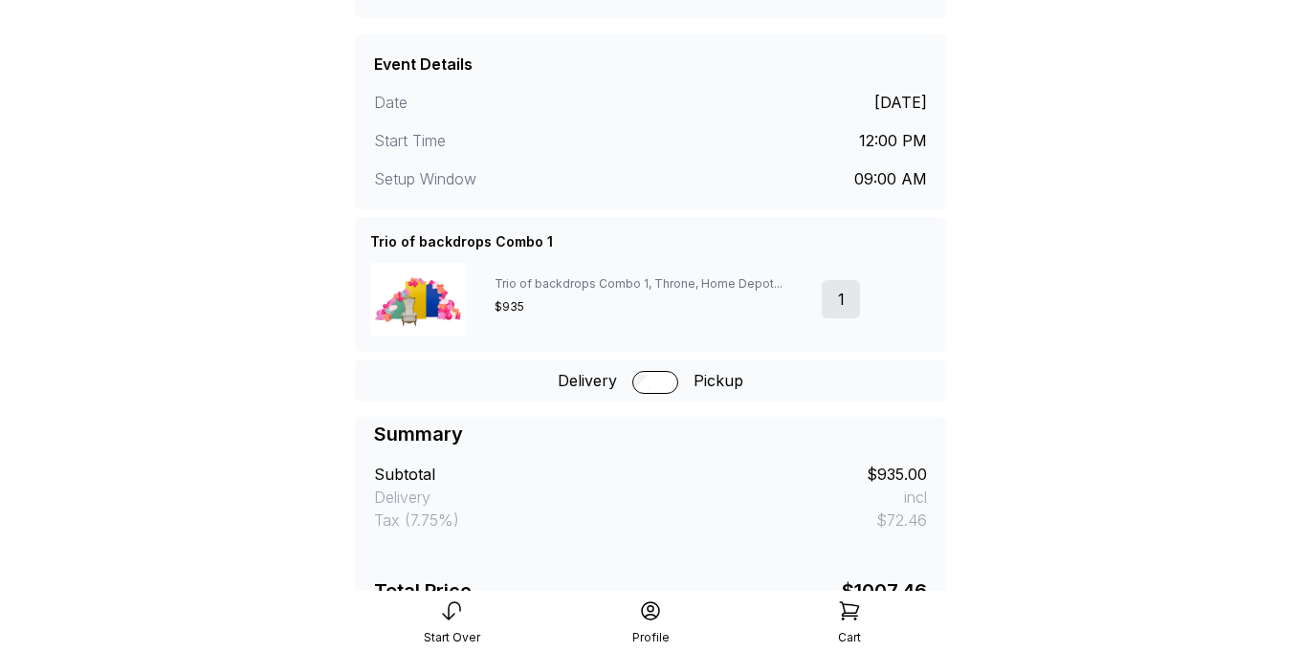
scroll to position [449, 0]
